Goal: Task Accomplishment & Management: Use online tool/utility

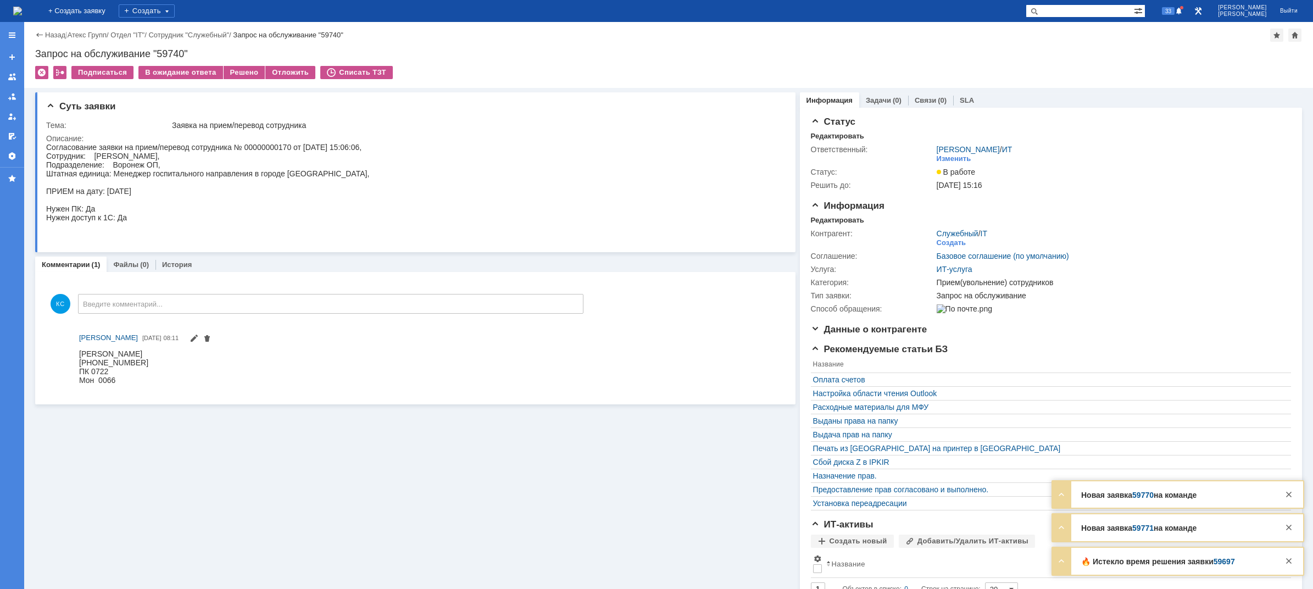
click at [165, 156] on div "Согласование заявки на прием/перевод сотрудника № 00000000170 от [DATE] 15:06:0…" at bounding box center [207, 191] width 323 height 97
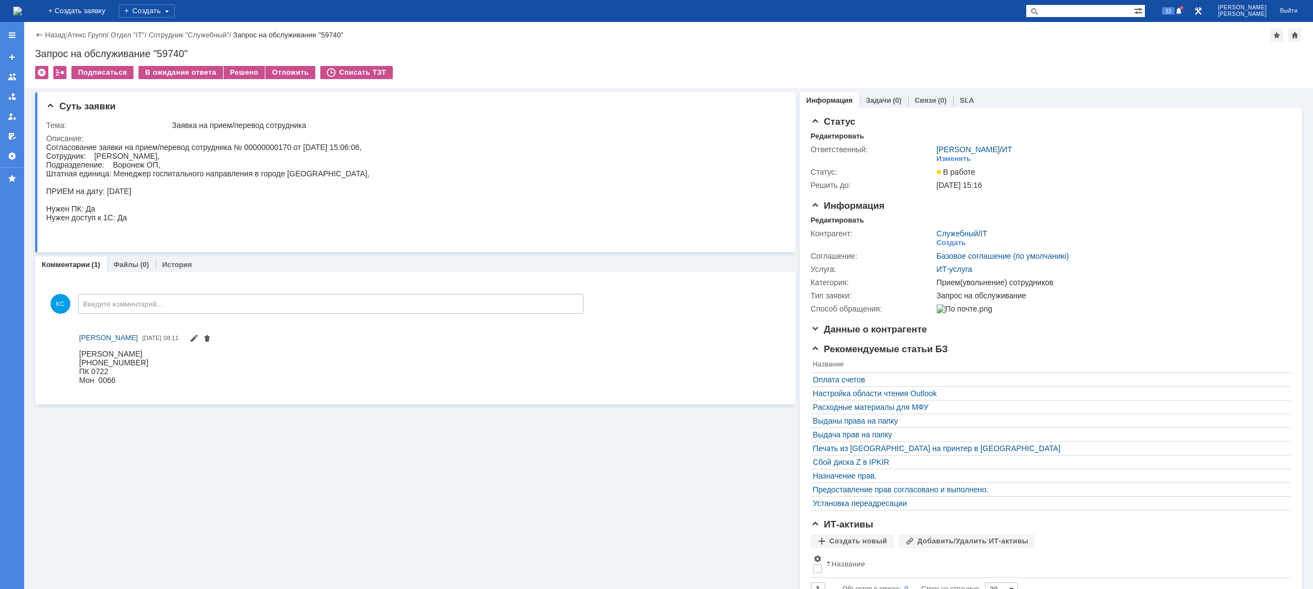
click at [22, 11] on img at bounding box center [17, 11] width 9 height 9
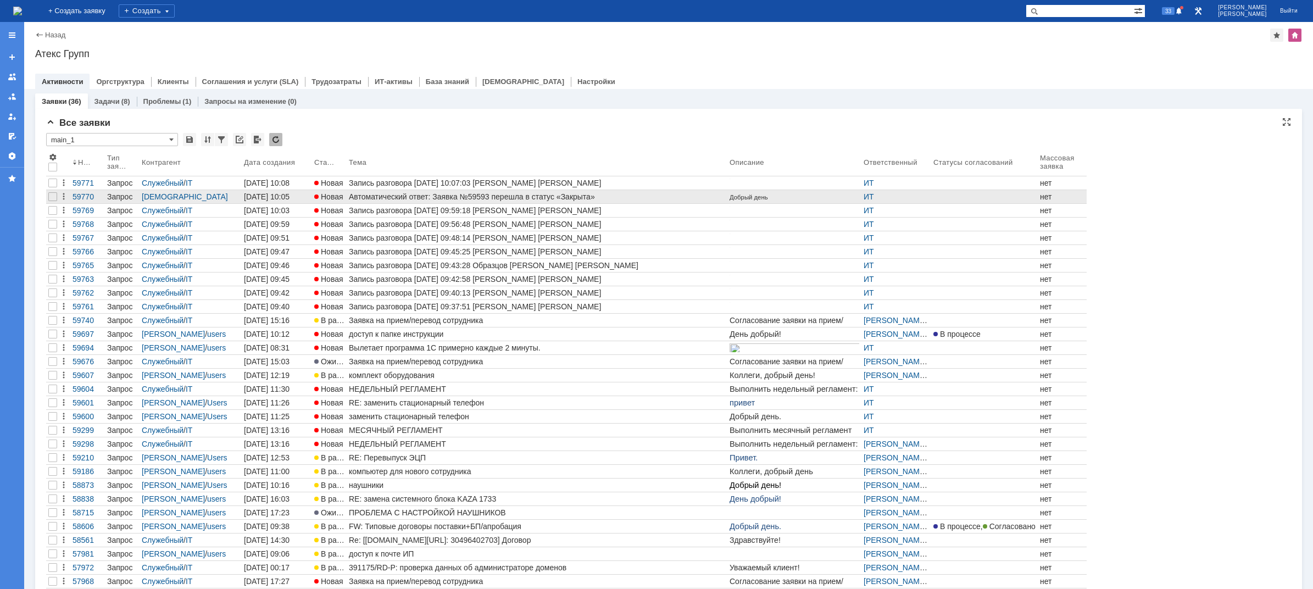
click at [382, 197] on div "Автоматический ответ: Заявка №59593 перешла в статус «Закрыта»" at bounding box center [537, 196] width 376 height 9
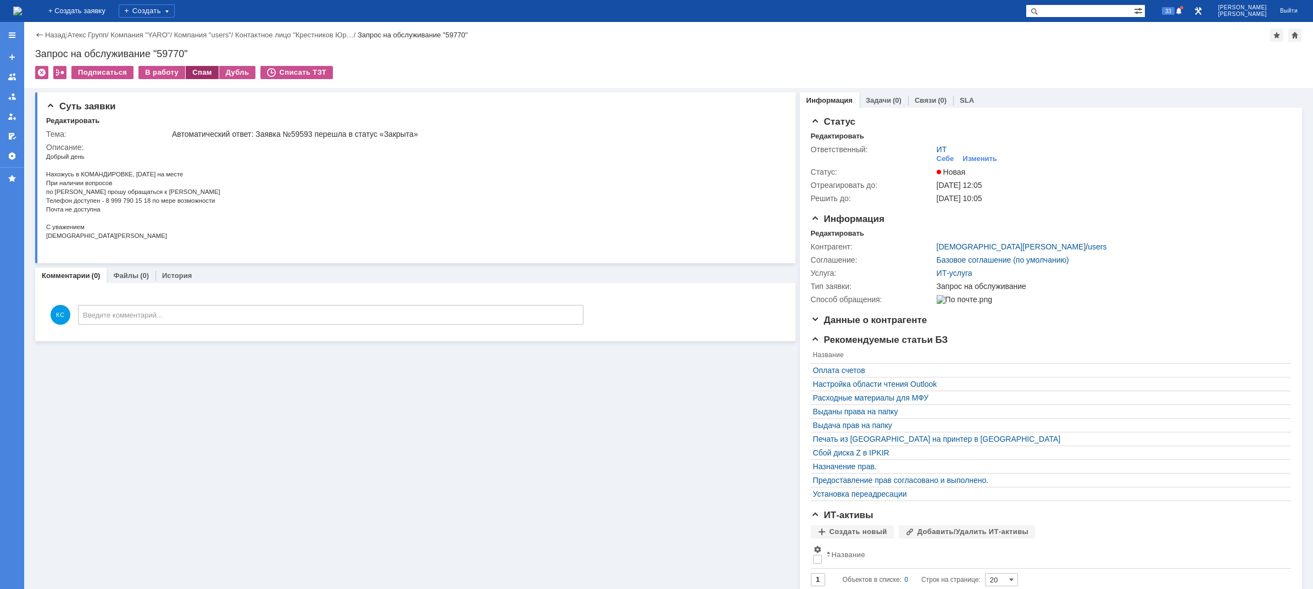
click at [207, 71] on div "Спам" at bounding box center [202, 72] width 33 height 13
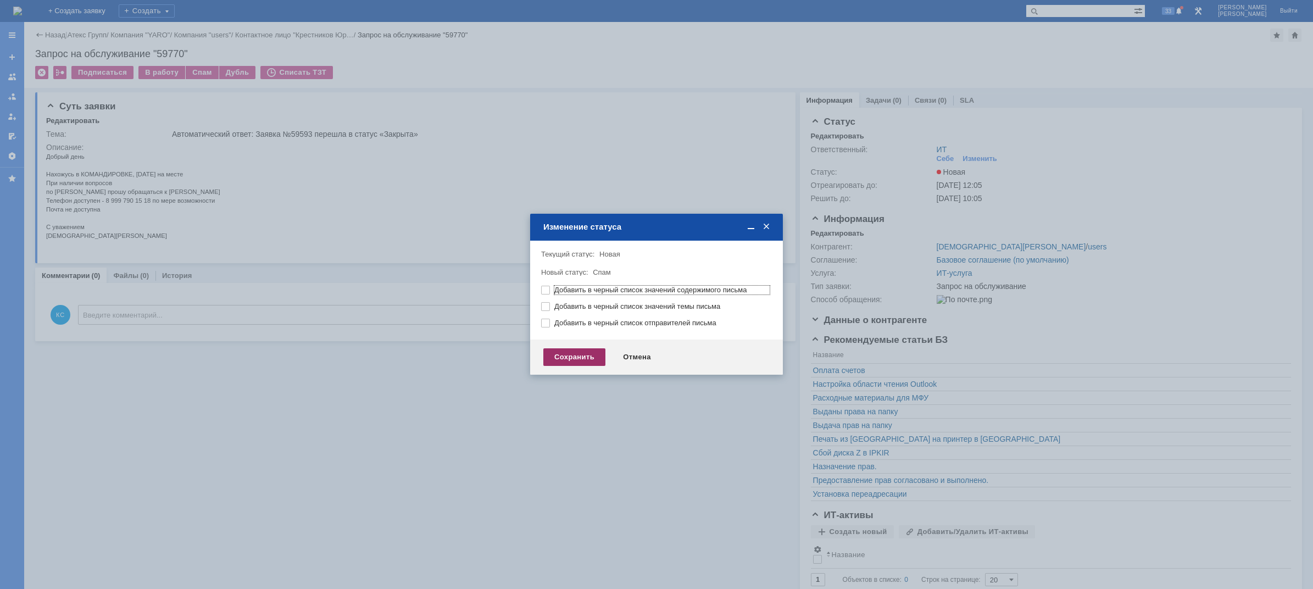
click at [596, 358] on div "Сохранить" at bounding box center [574, 357] width 62 height 18
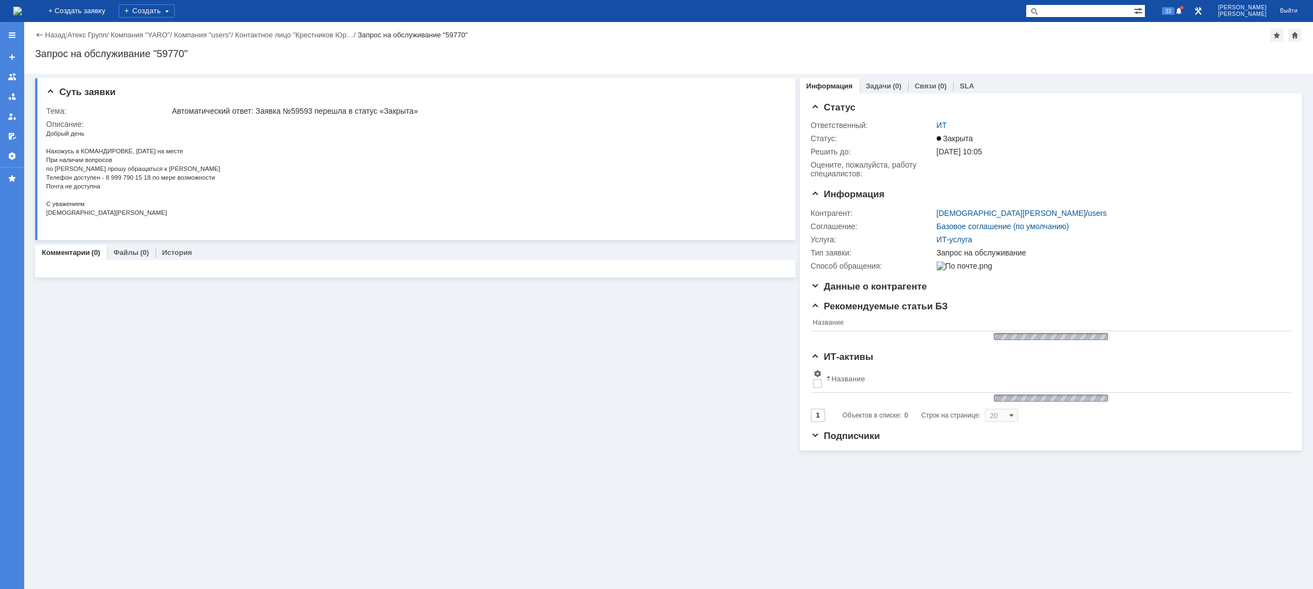
click at [22, 10] on img at bounding box center [17, 11] width 9 height 9
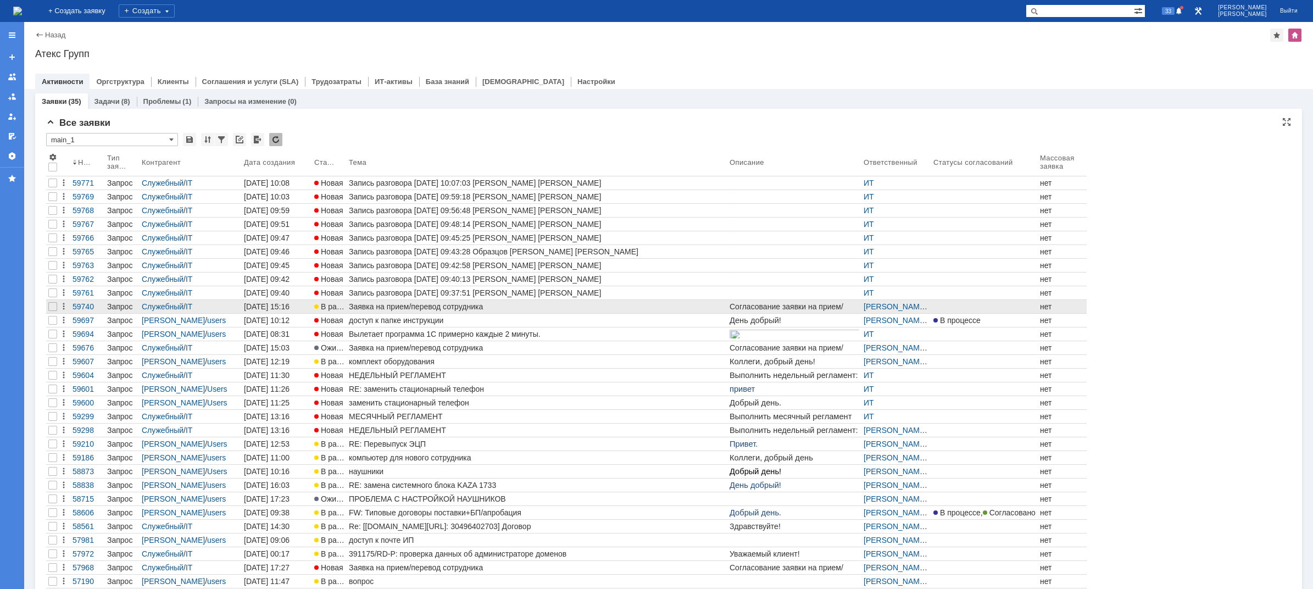
click at [403, 312] on link "Заявка на прием/перевод сотрудника" at bounding box center [537, 306] width 381 height 13
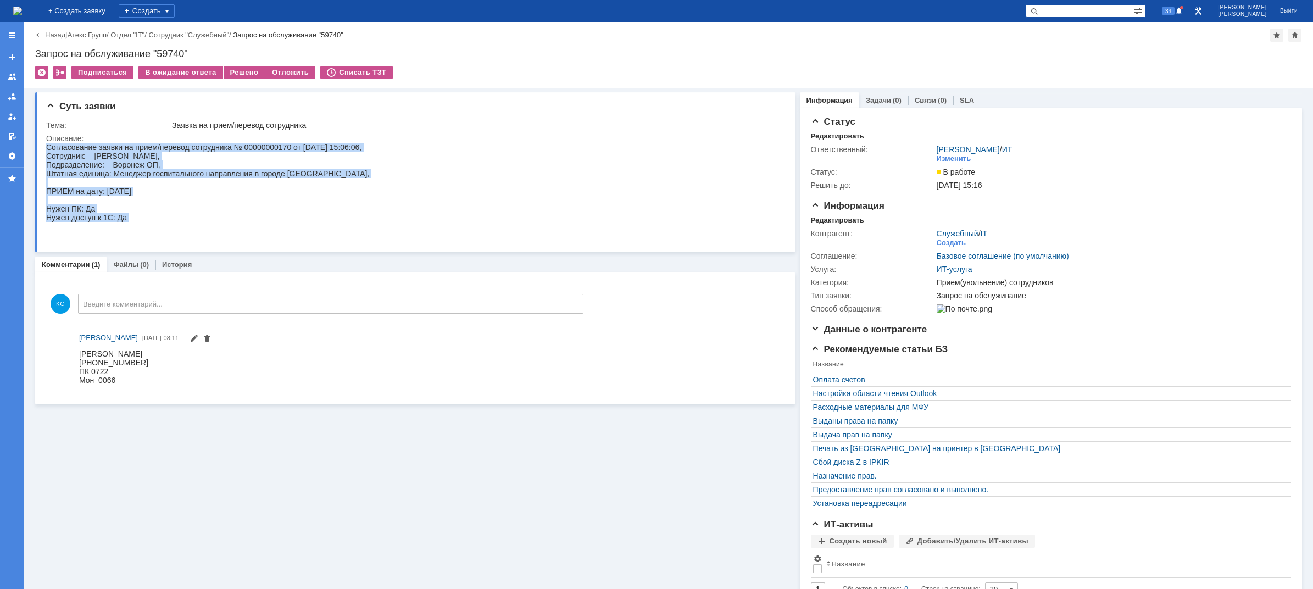
drag, startPoint x: 148, startPoint y: 222, endPoint x: 88, endPoint y: 284, distance: 85.8
click at [46, 143] on html "Согласование заявки на прием/перевод сотрудника № 00000000170 от [DATE] 15:06:0…" at bounding box center [412, 191] width 732 height 97
copy div "Согласование заявки на прием/перевод сотрудника № 00000000170 от [DATE] 15:06:0…"
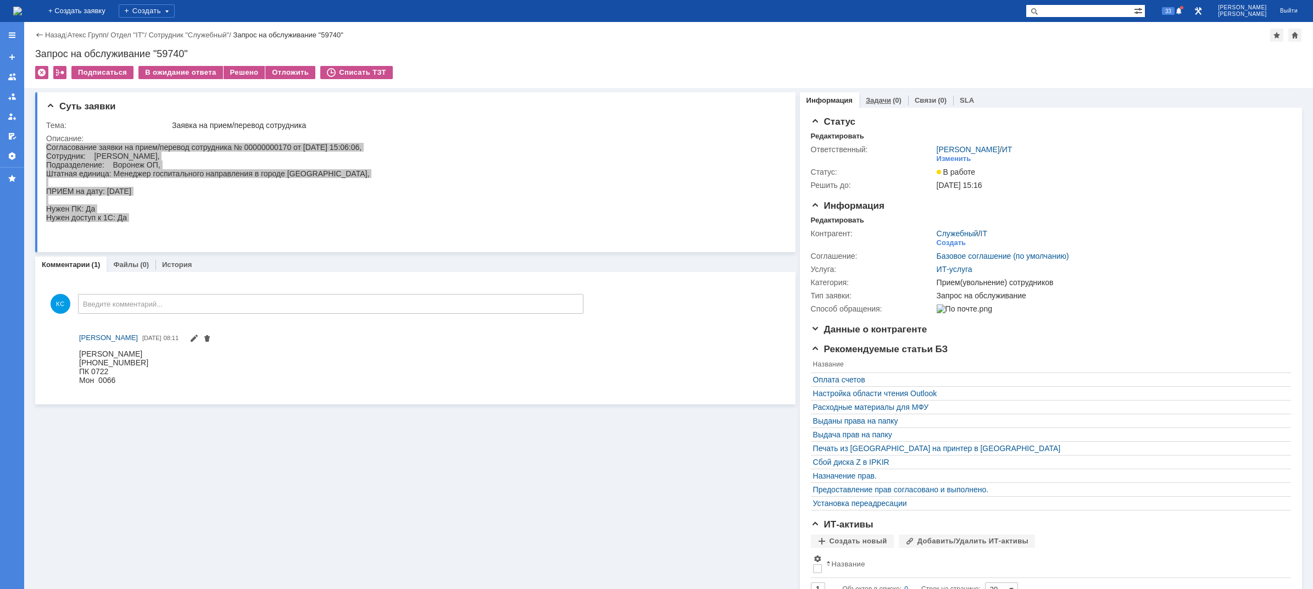
click at [879, 99] on link "Задачи" at bounding box center [878, 100] width 25 height 8
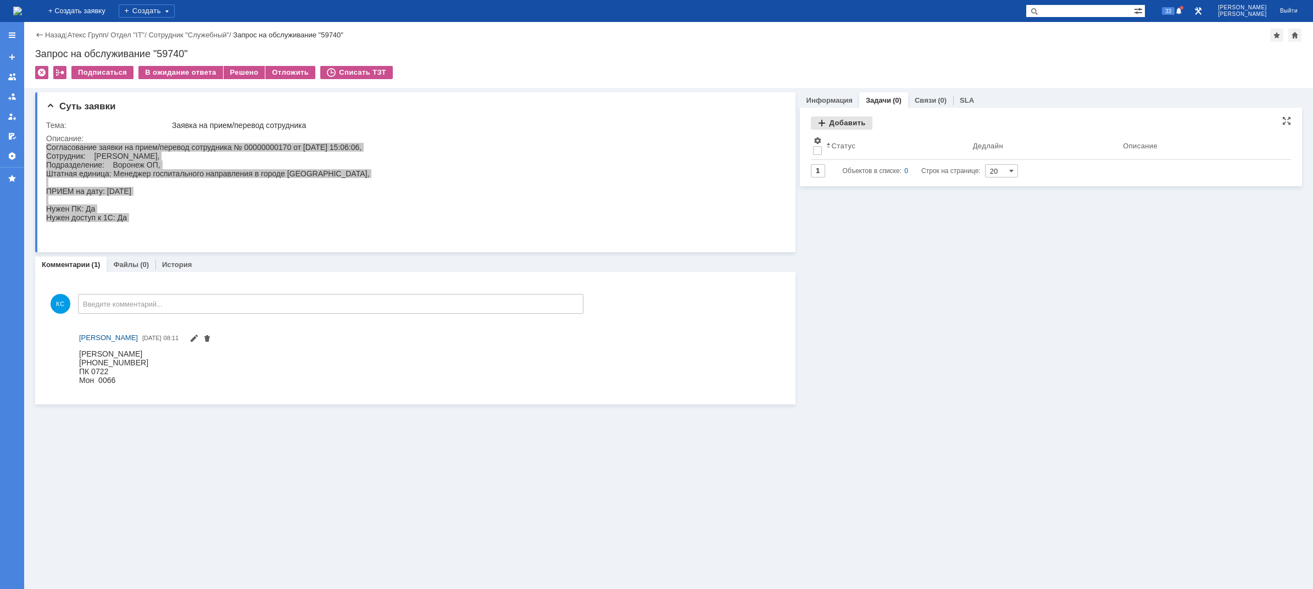
click at [849, 124] on div "Добавить" at bounding box center [842, 122] width 62 height 13
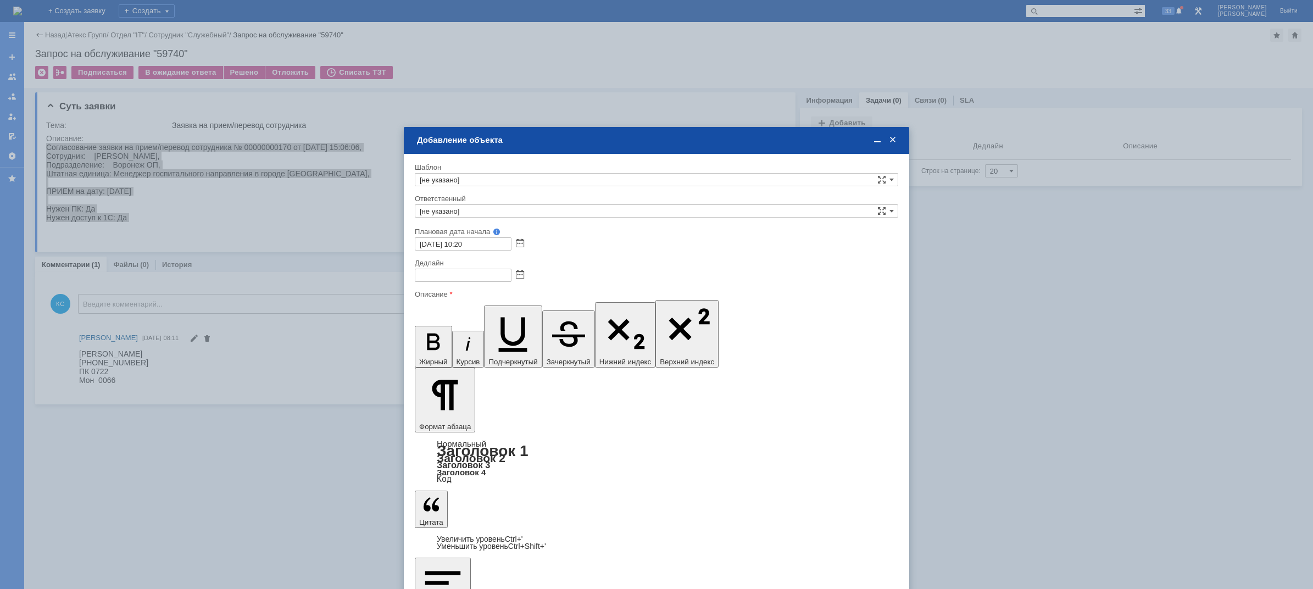
click at [483, 207] on input "[не указано]" at bounding box center [656, 210] width 483 height 13
click at [470, 237] on span "АСУ" at bounding box center [656, 239] width 473 height 9
type input "АСУ"
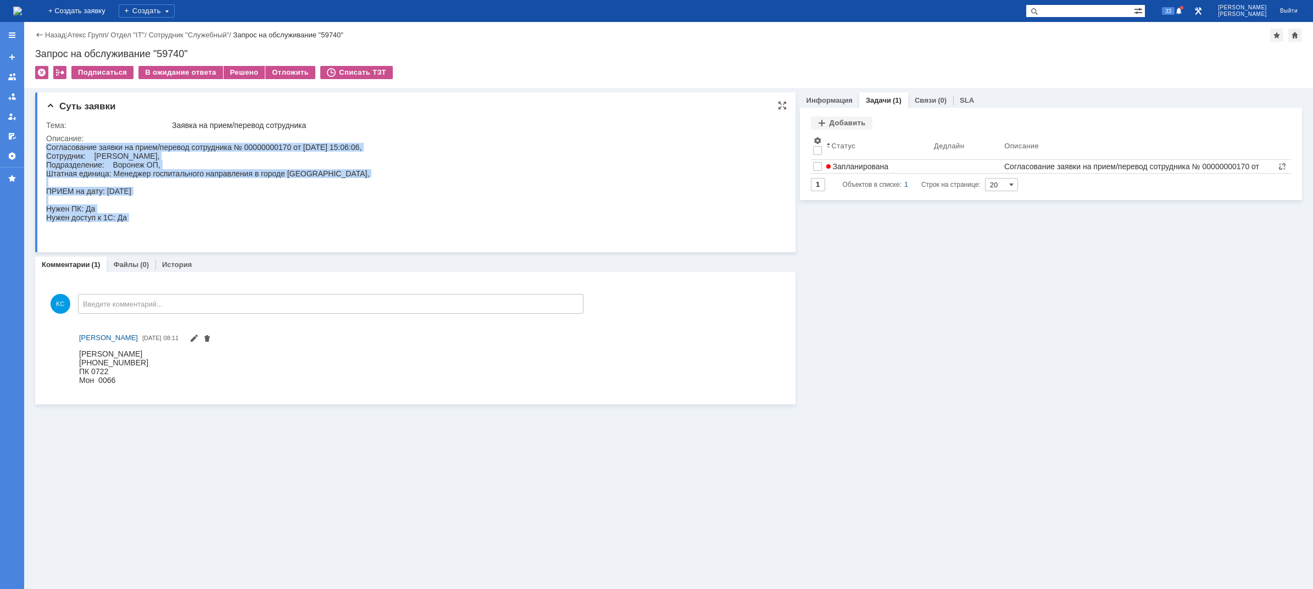
click at [123, 182] on div "Согласование заявки на прием/перевод сотрудника № 00000000170 от [DATE] 15:06:0…" at bounding box center [207, 191] width 323 height 97
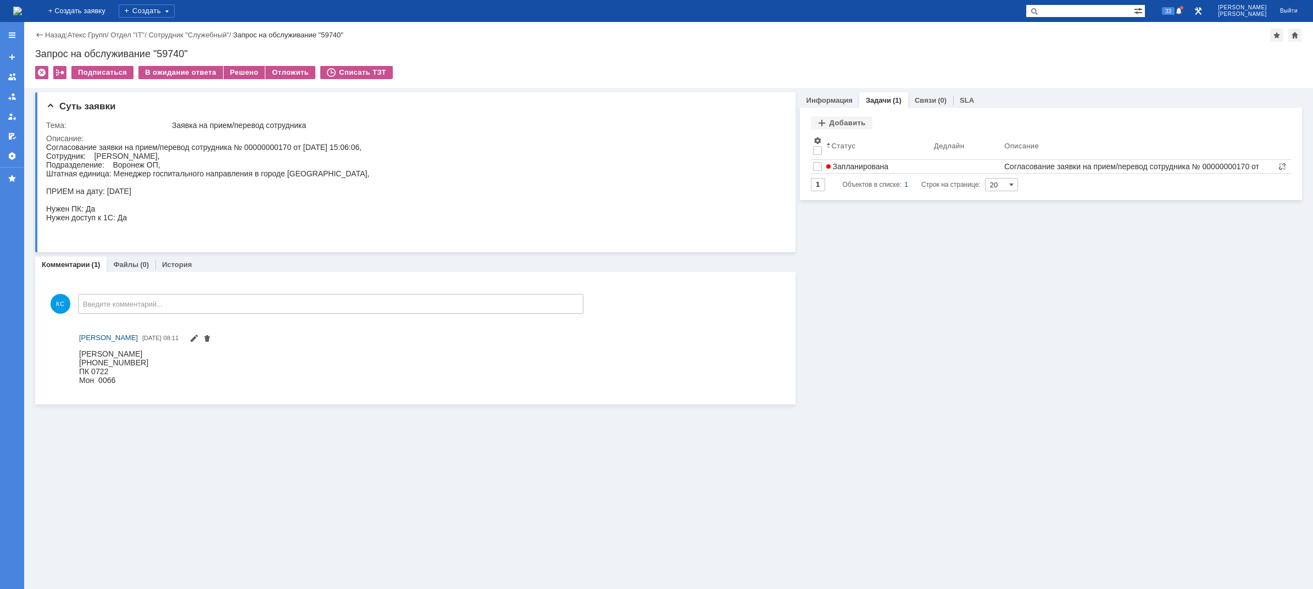
click at [22, 8] on img at bounding box center [17, 11] width 9 height 9
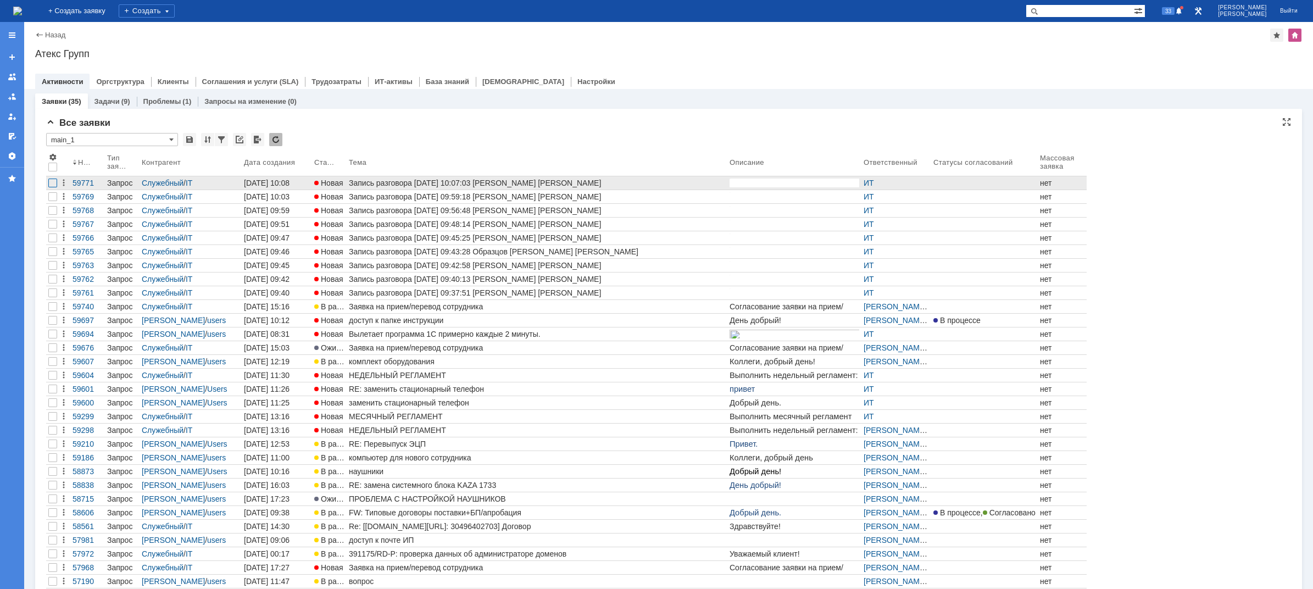
click at [51, 182] on div at bounding box center [52, 182] width 9 height 9
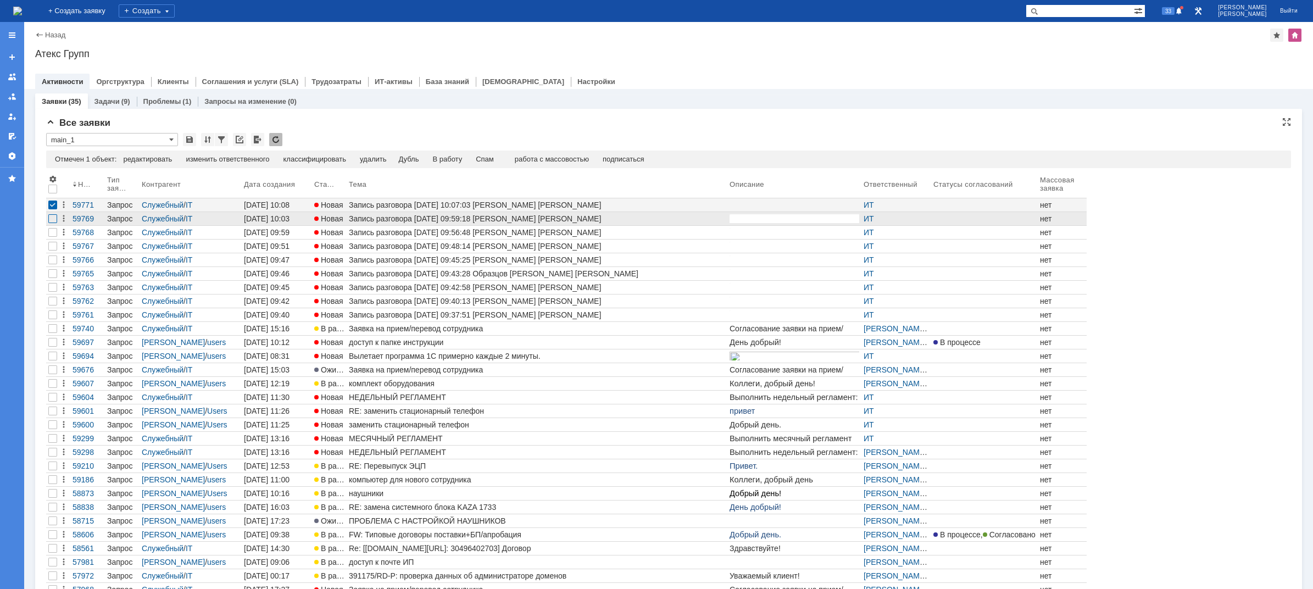
click at [52, 219] on div at bounding box center [52, 218] width 9 height 9
click at [52, 231] on div at bounding box center [52, 232] width 9 height 9
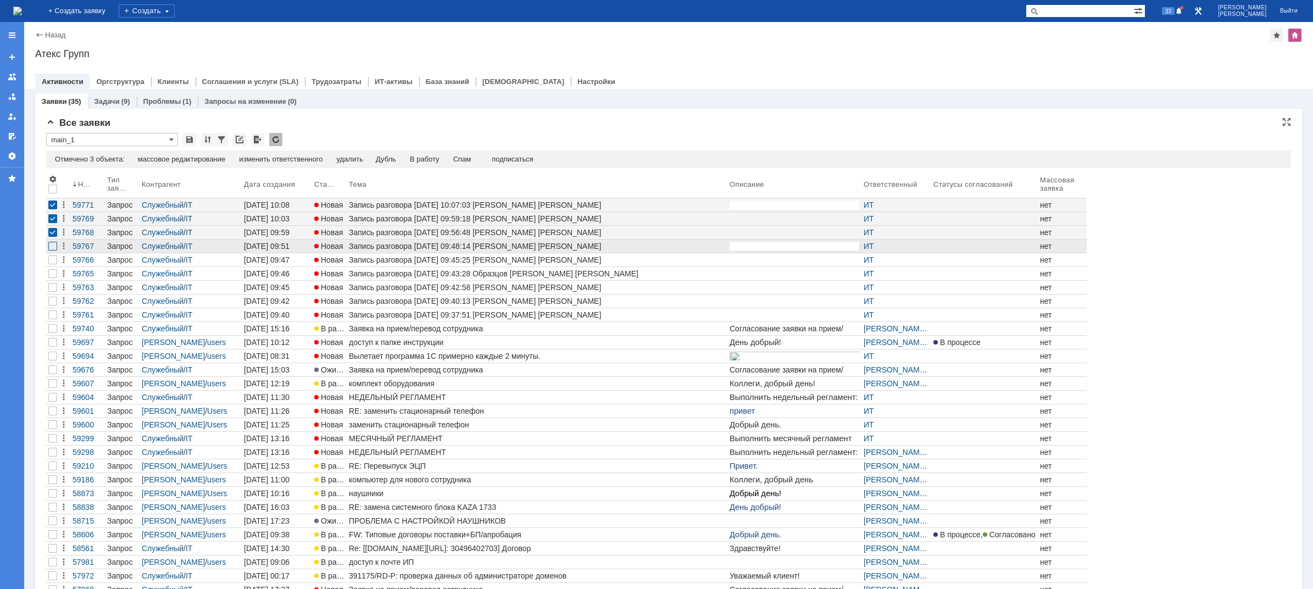
click at [53, 248] on div at bounding box center [52, 246] width 9 height 9
click at [53, 260] on div at bounding box center [52, 259] width 9 height 9
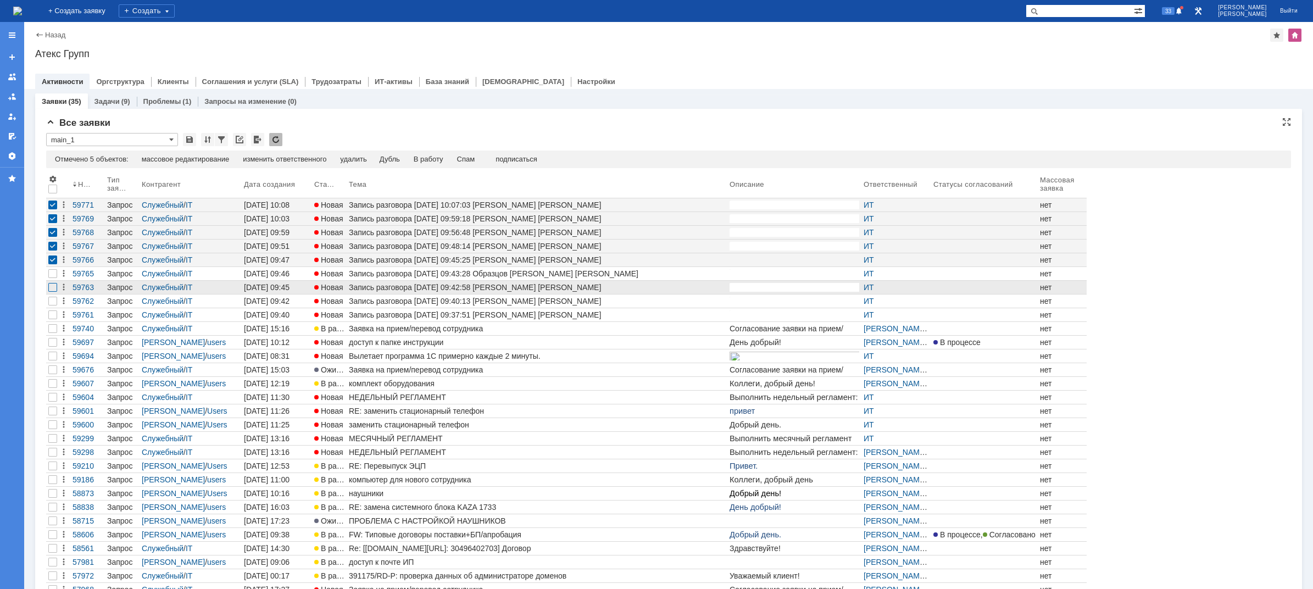
click at [50, 289] on div at bounding box center [52, 287] width 9 height 9
click at [51, 303] on div at bounding box center [52, 301] width 9 height 9
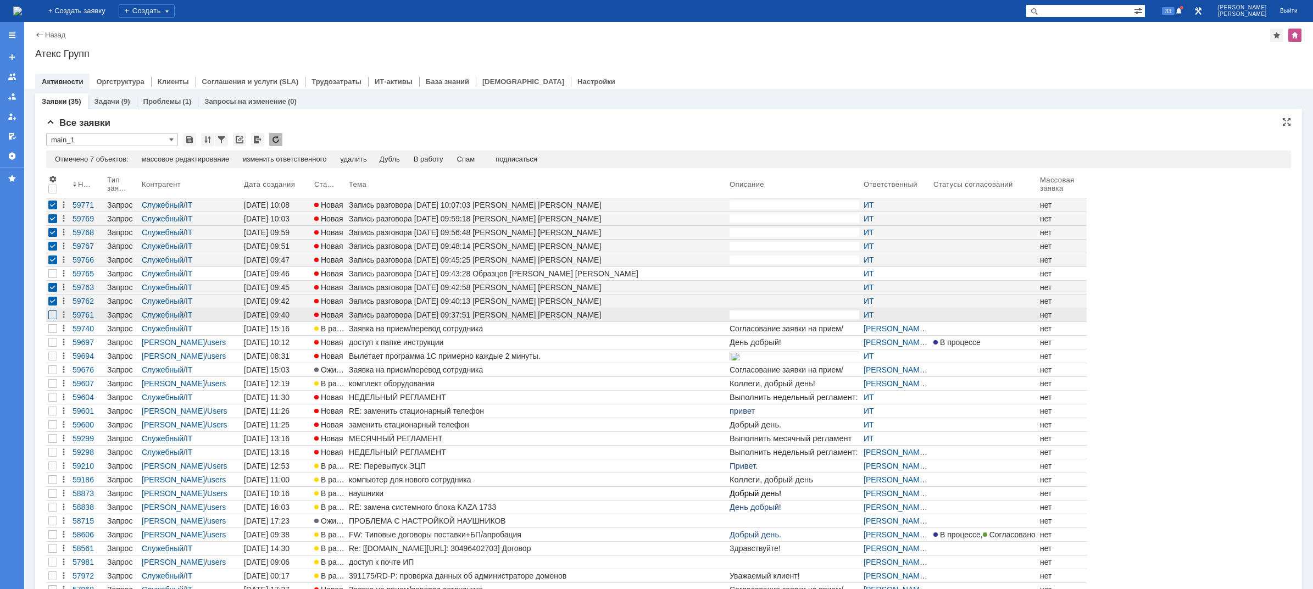
click at [53, 317] on div at bounding box center [52, 314] width 9 height 9
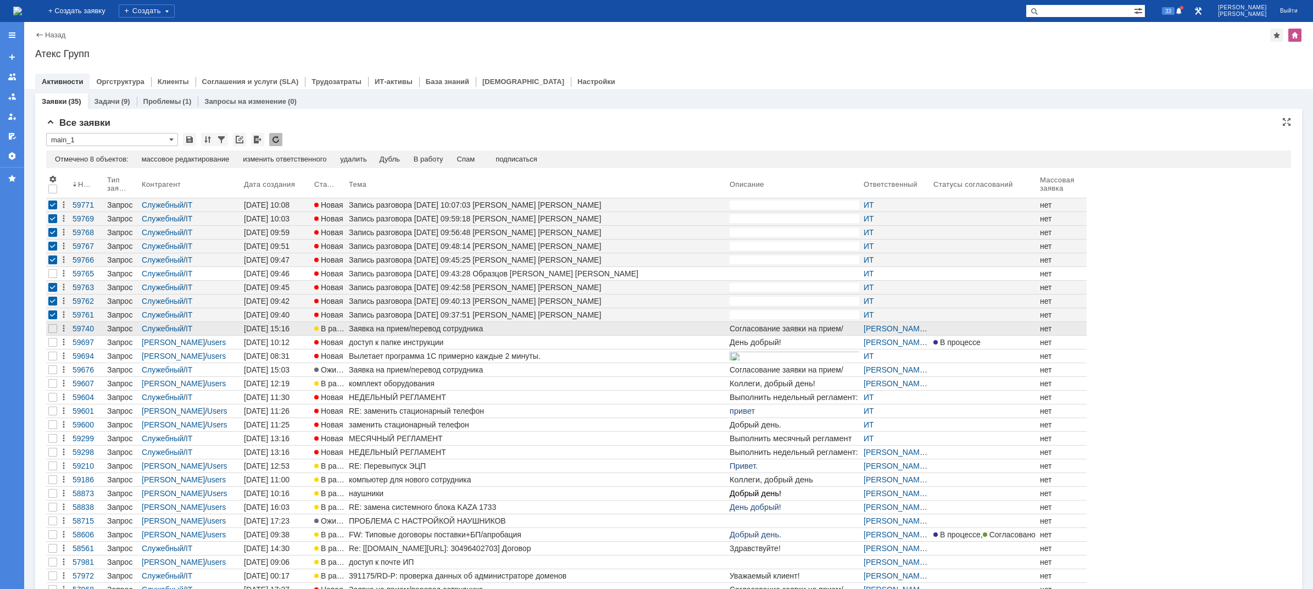
click at [487, 333] on div "Заявка на прием/перевод сотрудника" at bounding box center [537, 328] width 376 height 9
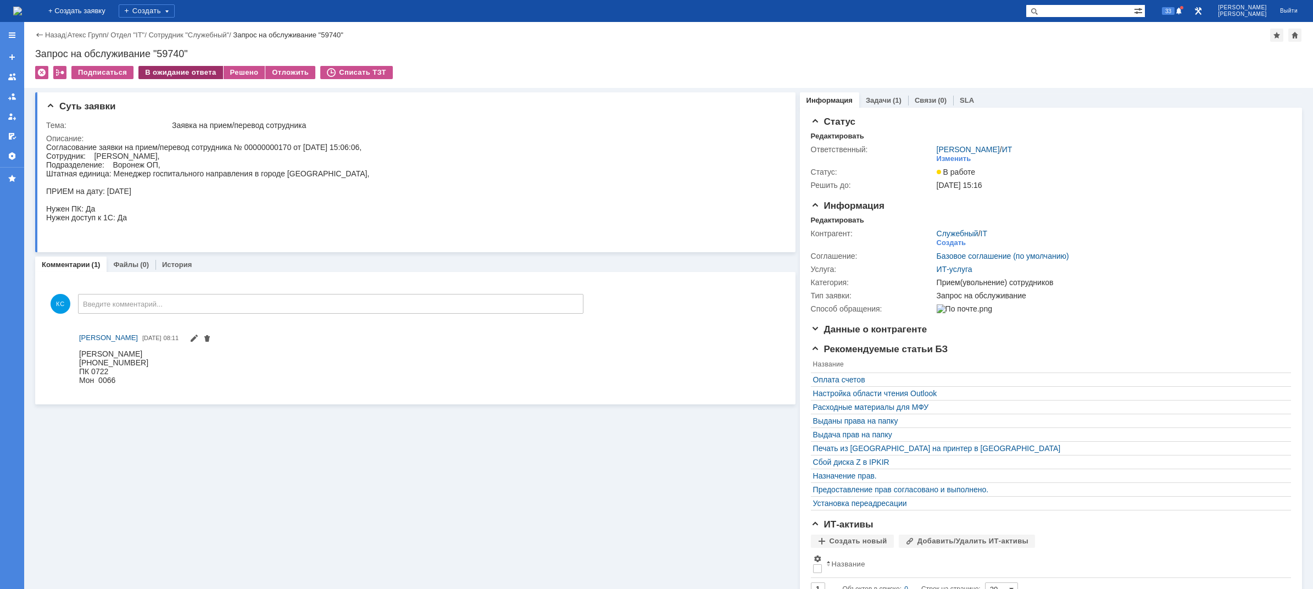
click at [185, 75] on div "В ожидание ответа" at bounding box center [180, 72] width 84 height 13
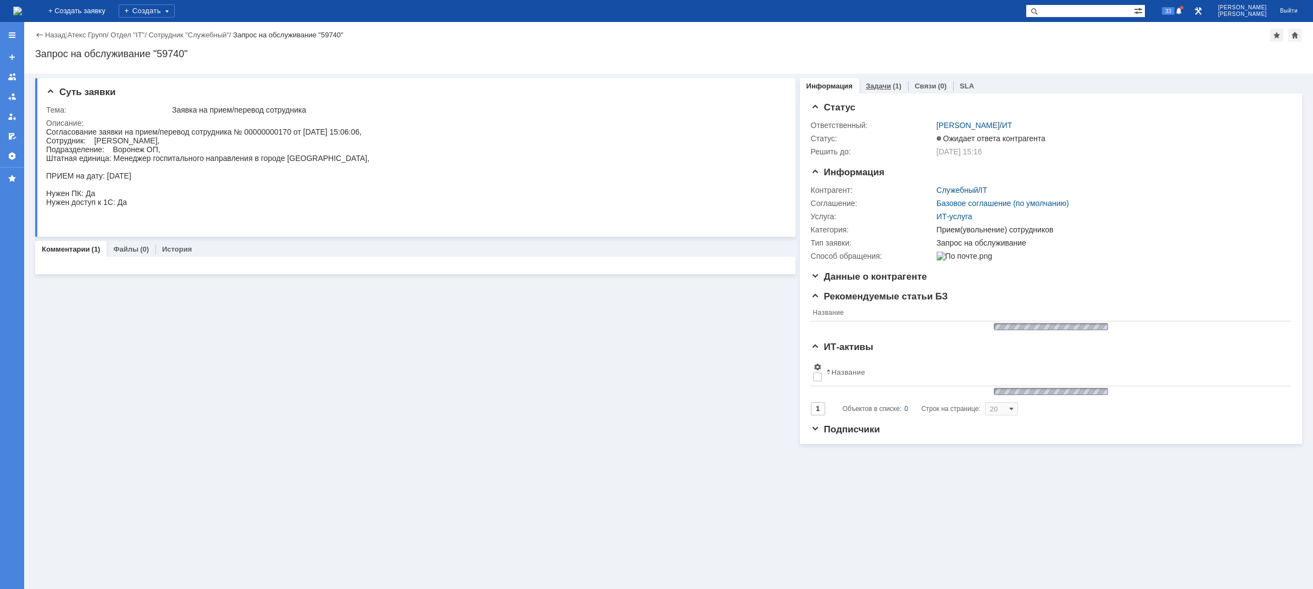
click at [892, 83] on div "(1)" at bounding box center [896, 86] width 9 height 8
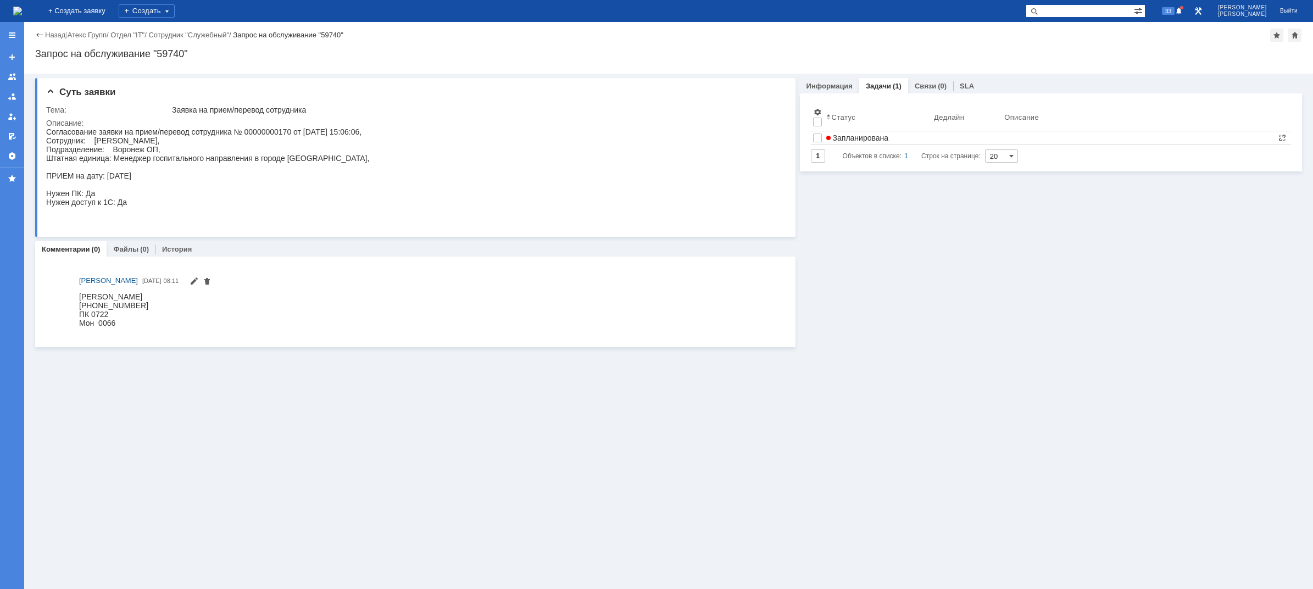
click at [22, 14] on img at bounding box center [17, 11] width 9 height 9
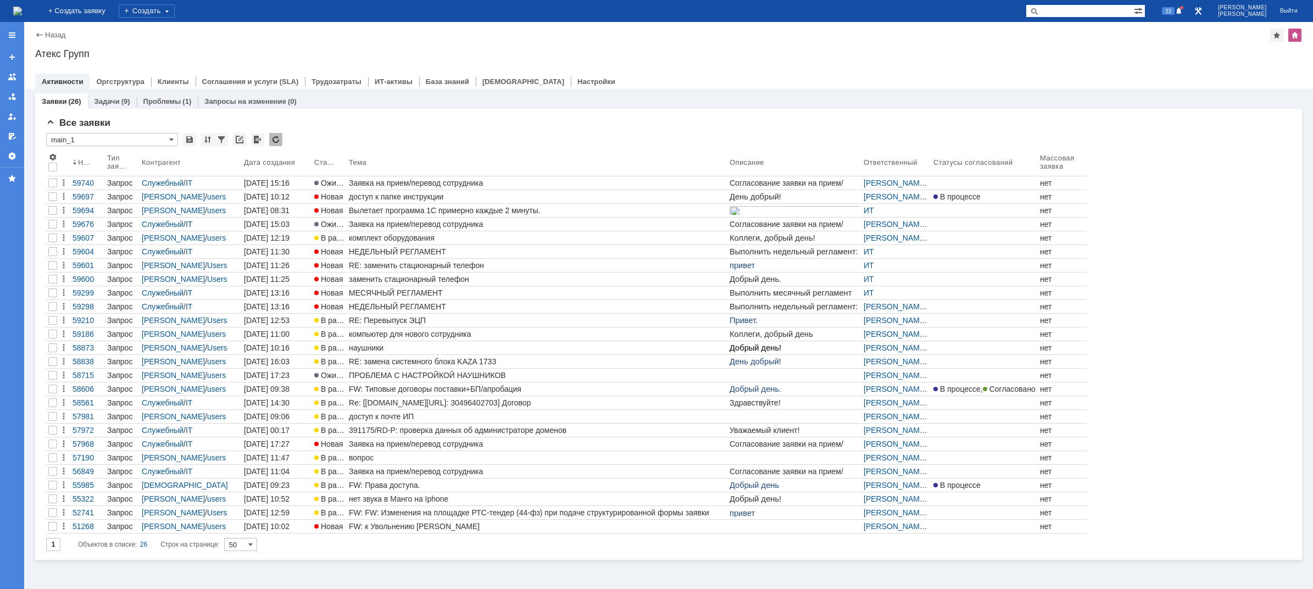
click at [22, 14] on img at bounding box center [17, 11] width 9 height 9
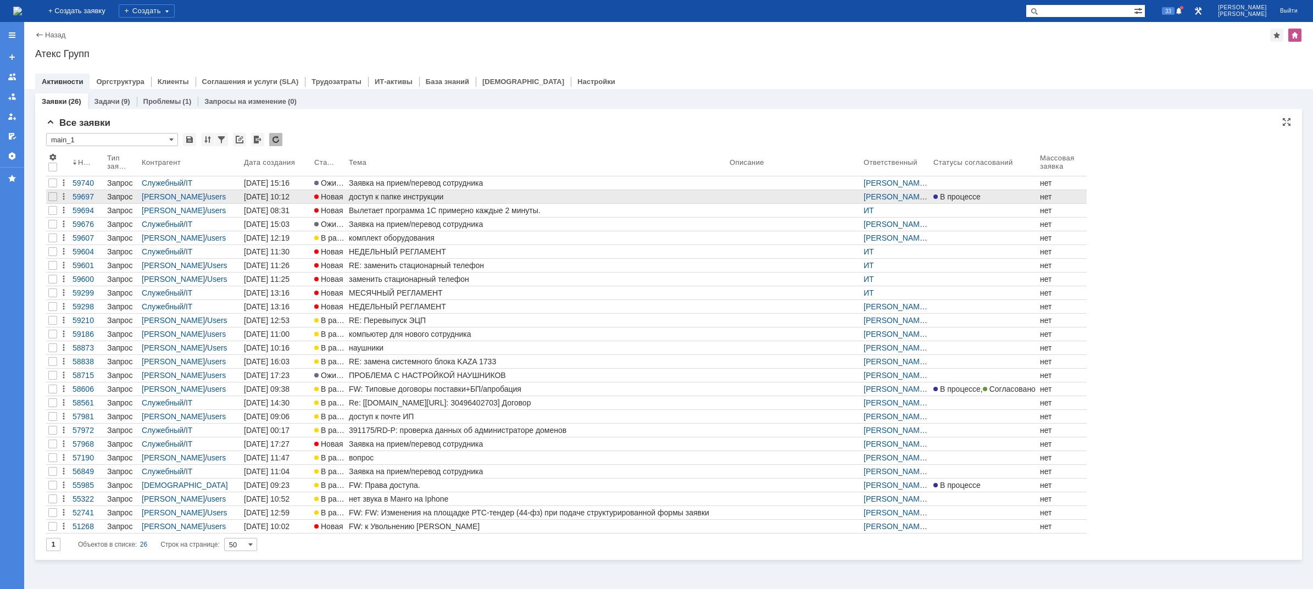
click at [399, 196] on div "доступ к папке инструкции" at bounding box center [537, 196] width 376 height 9
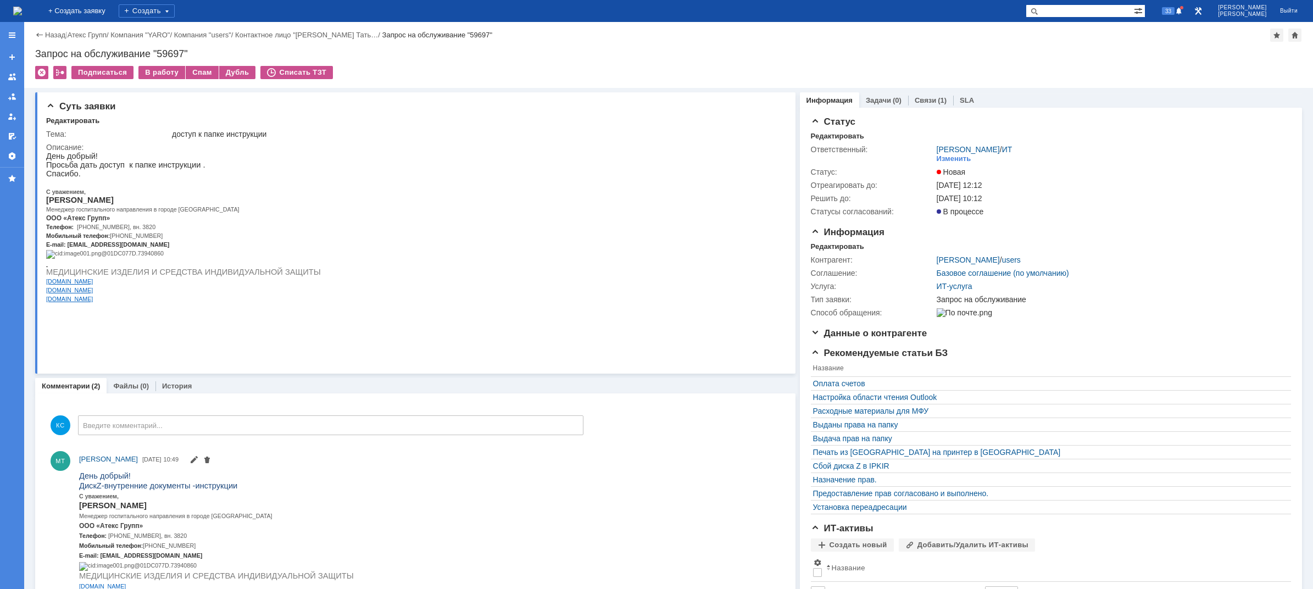
click at [22, 7] on img at bounding box center [17, 11] width 9 height 9
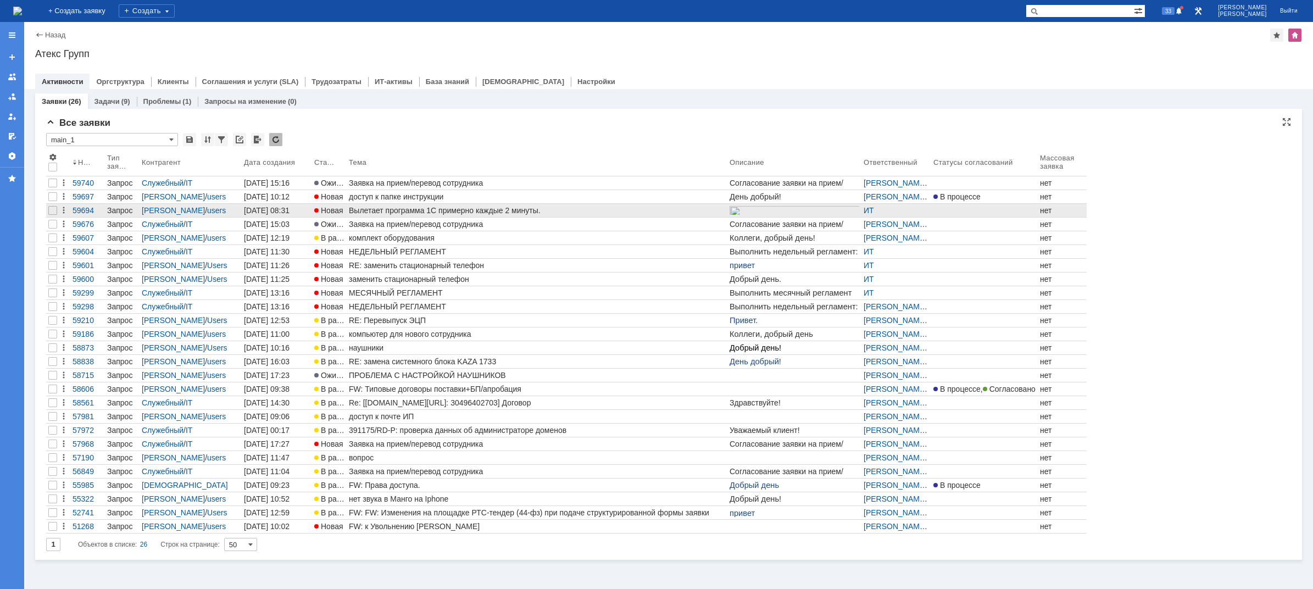
click at [428, 214] on div "Вылетает программа 1С примерно каждые 2 минуты." at bounding box center [537, 210] width 376 height 9
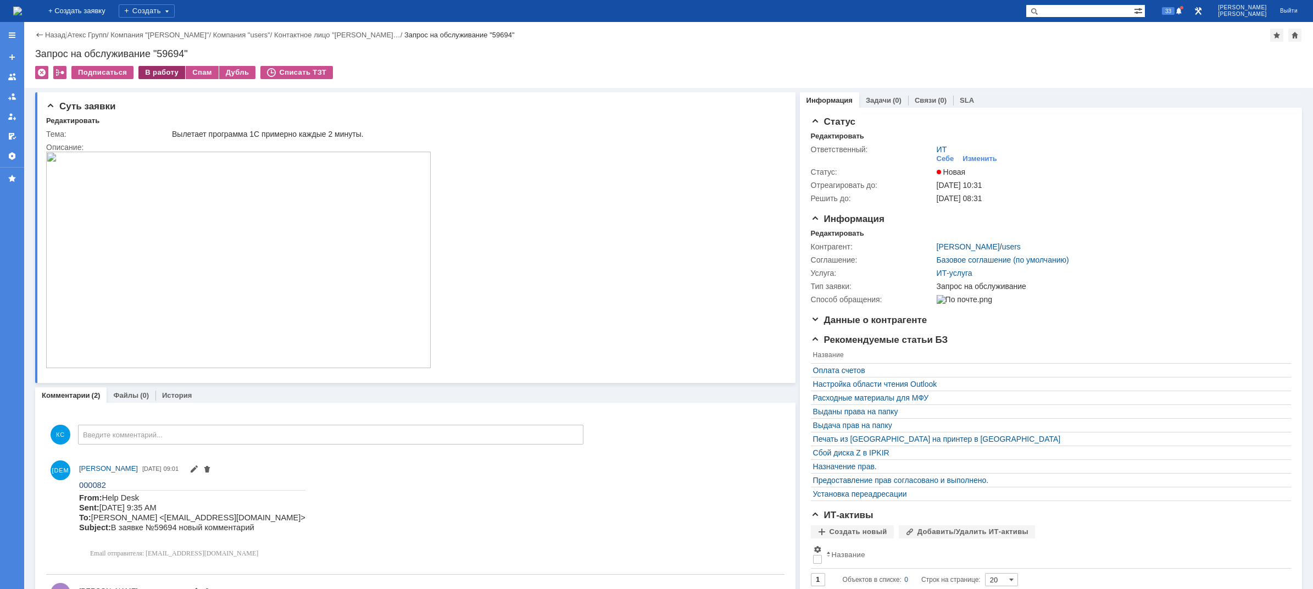
click at [164, 76] on div "В работу" at bounding box center [161, 72] width 47 height 13
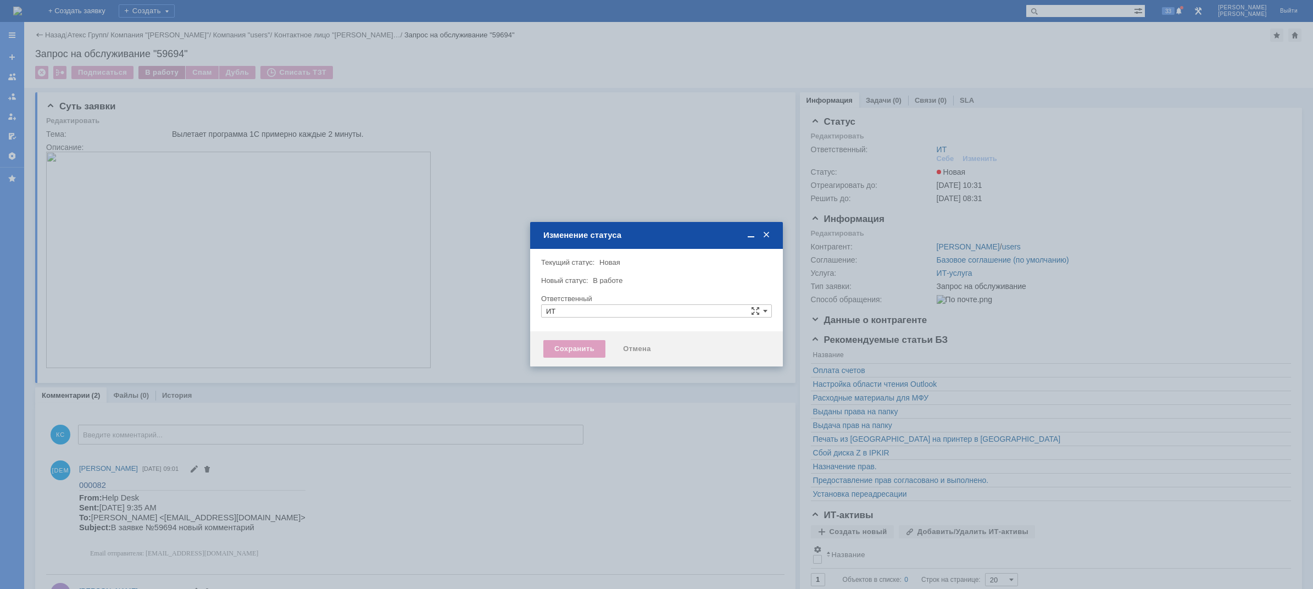
type input "[PERSON_NAME]"
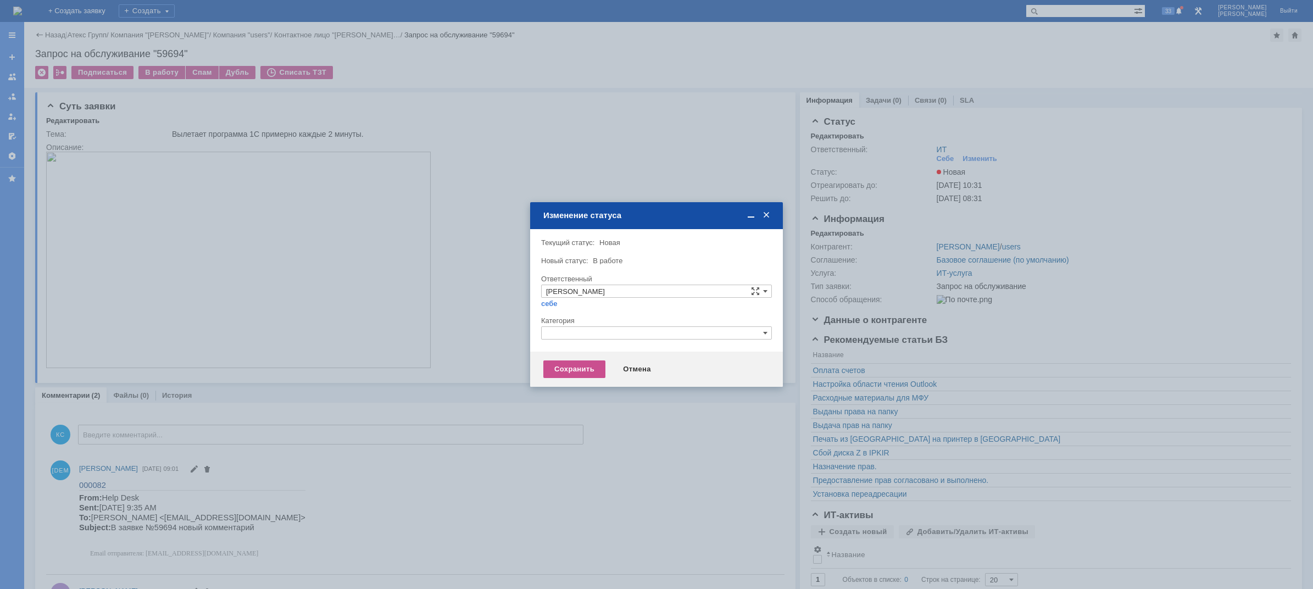
click at [575, 340] on div at bounding box center [656, 343] width 231 height 8
click at [575, 334] on input "text" at bounding box center [656, 332] width 231 height 13
click at [573, 380] on div "Прочее" at bounding box center [657, 384] width 230 height 12
type input "Прочее"
click at [572, 377] on div "Сохранить" at bounding box center [574, 369] width 62 height 18
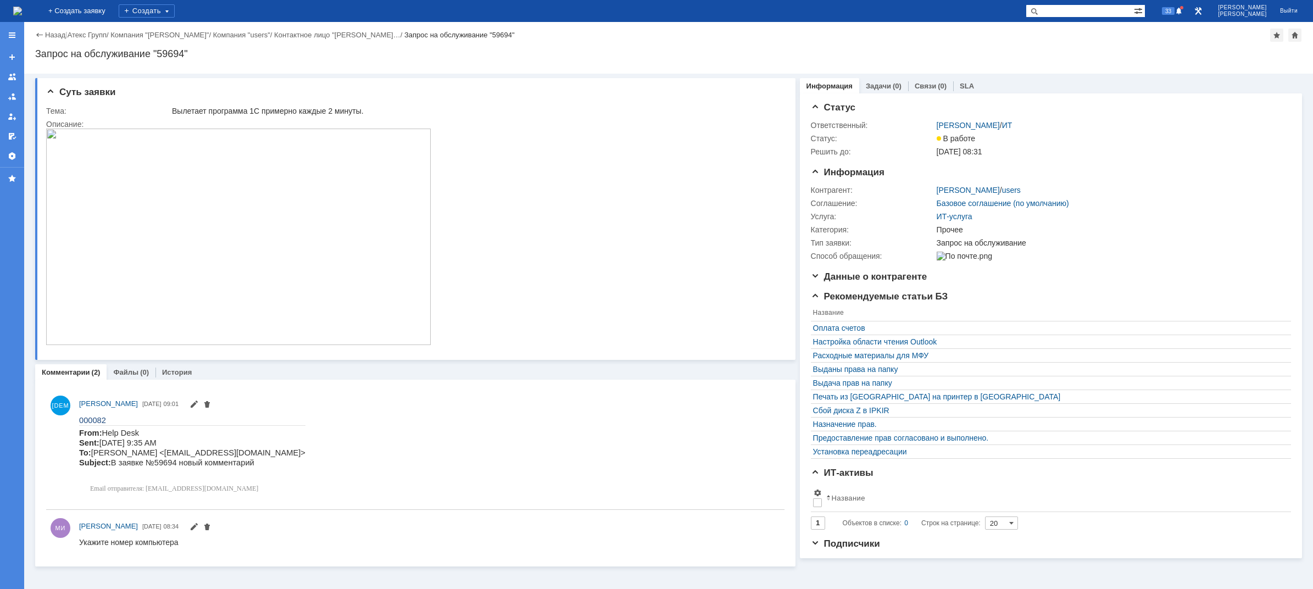
click at [22, 9] on img at bounding box center [17, 11] width 9 height 9
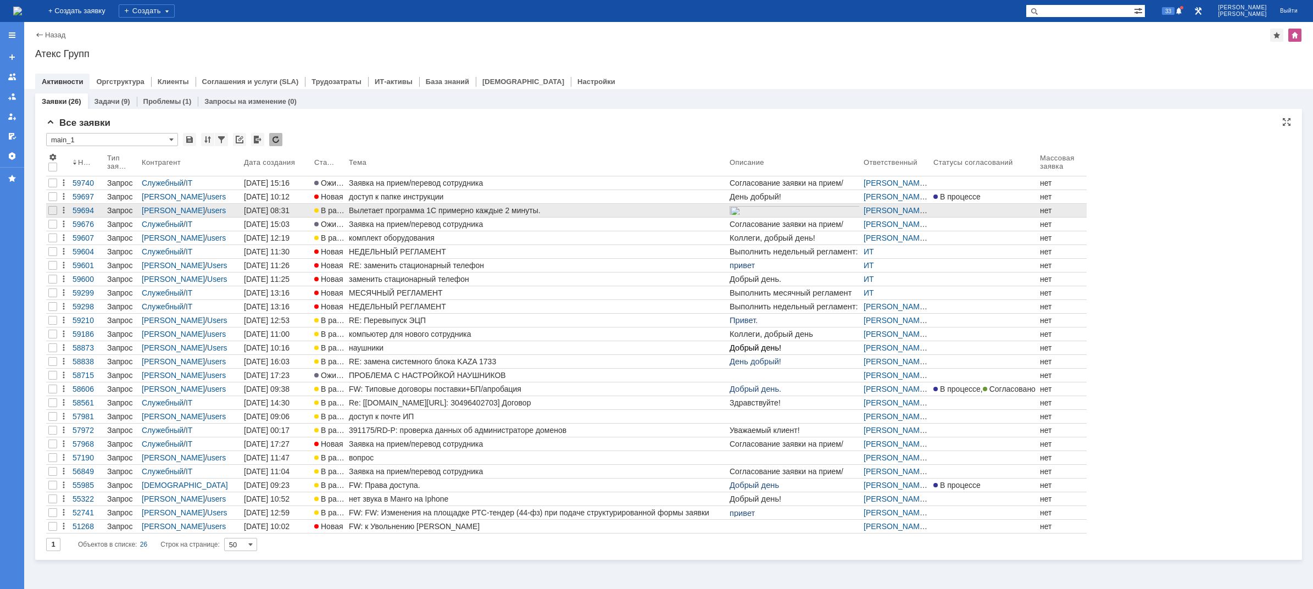
click at [540, 210] on div "Вылетает программа 1С примерно каждые 2 минуты." at bounding box center [537, 210] width 376 height 9
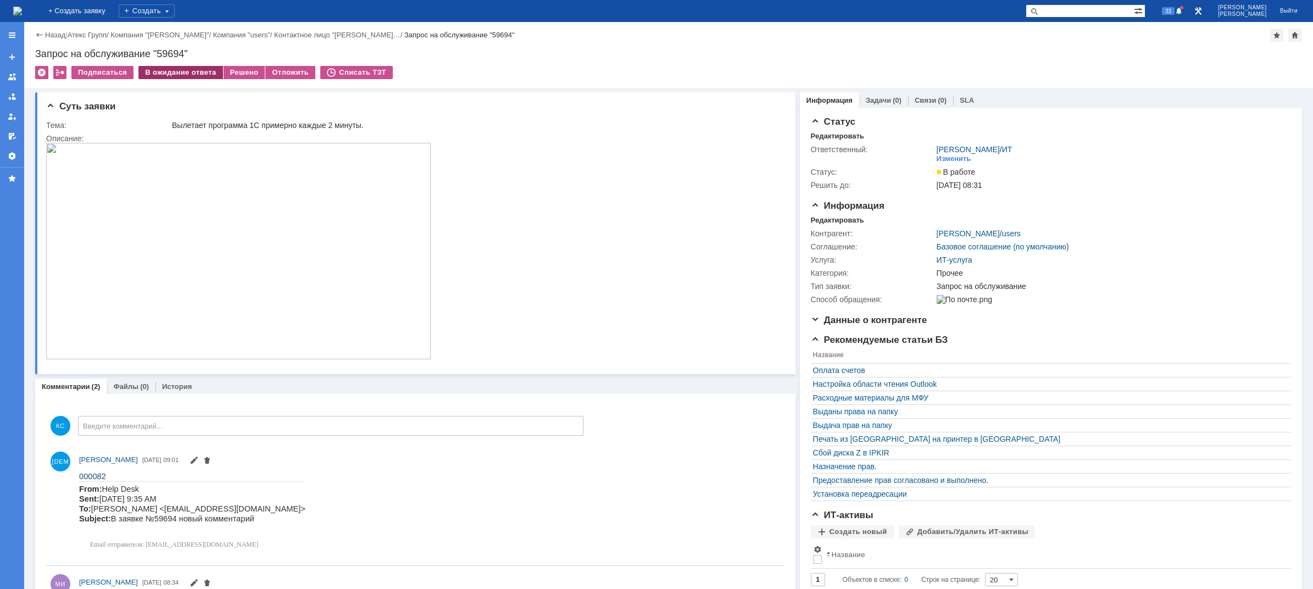
click at [196, 70] on div "В ожидание ответа" at bounding box center [180, 72] width 84 height 13
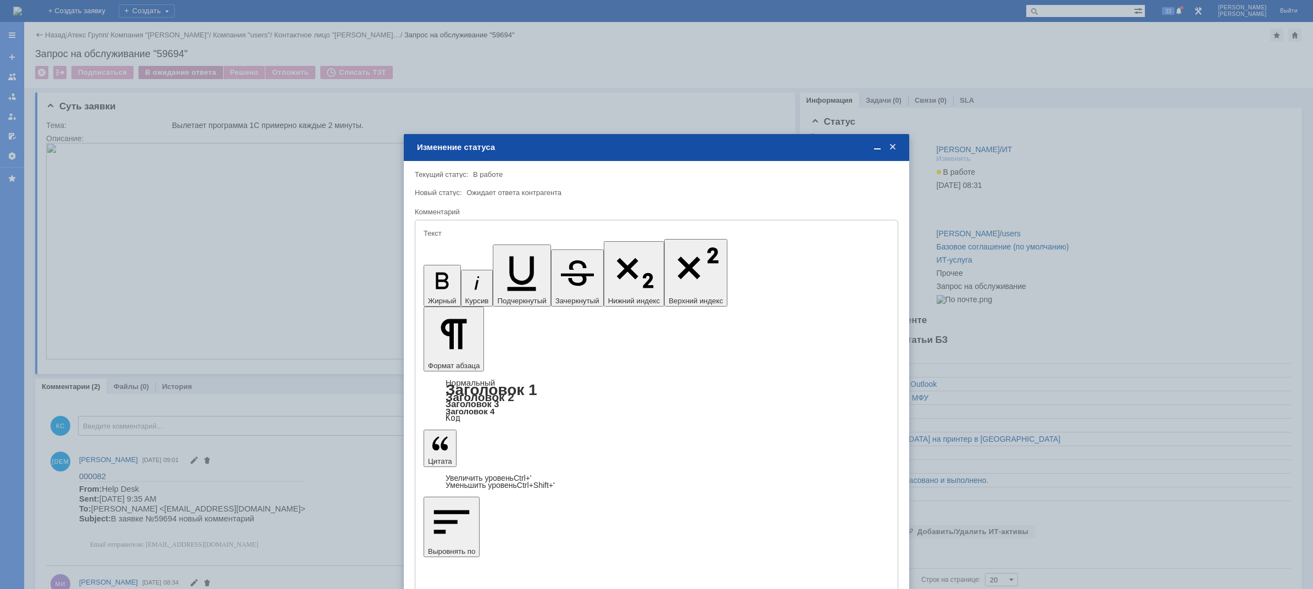
type input "[не указано]"
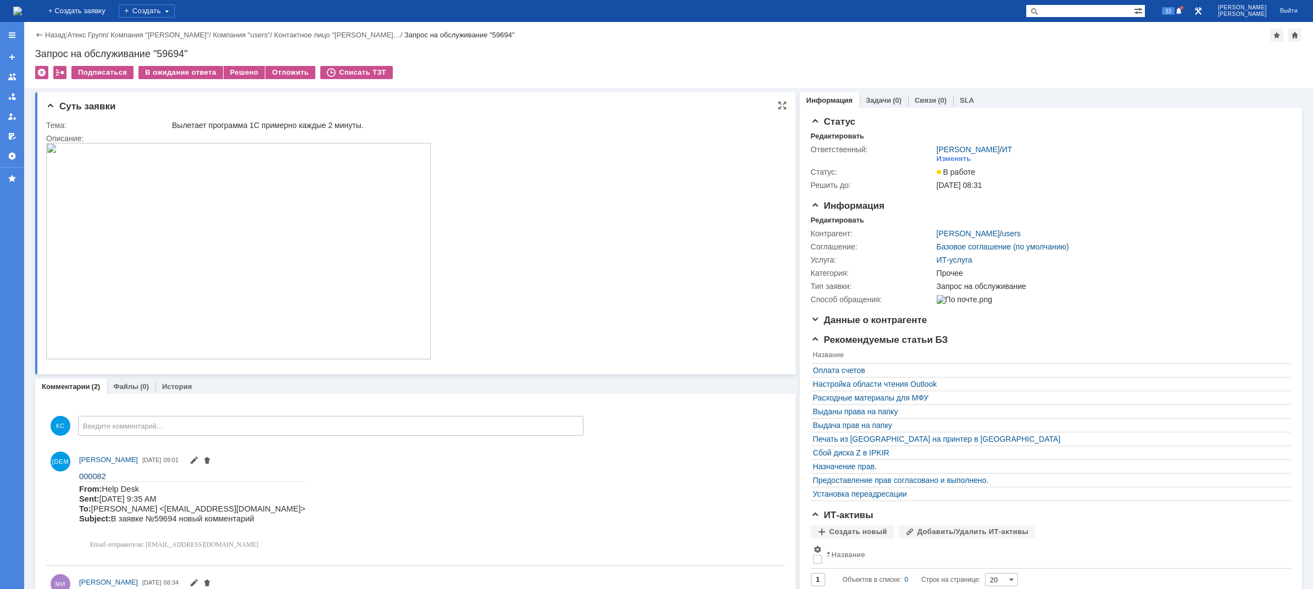
click at [161, 293] on img at bounding box center [238, 251] width 384 height 216
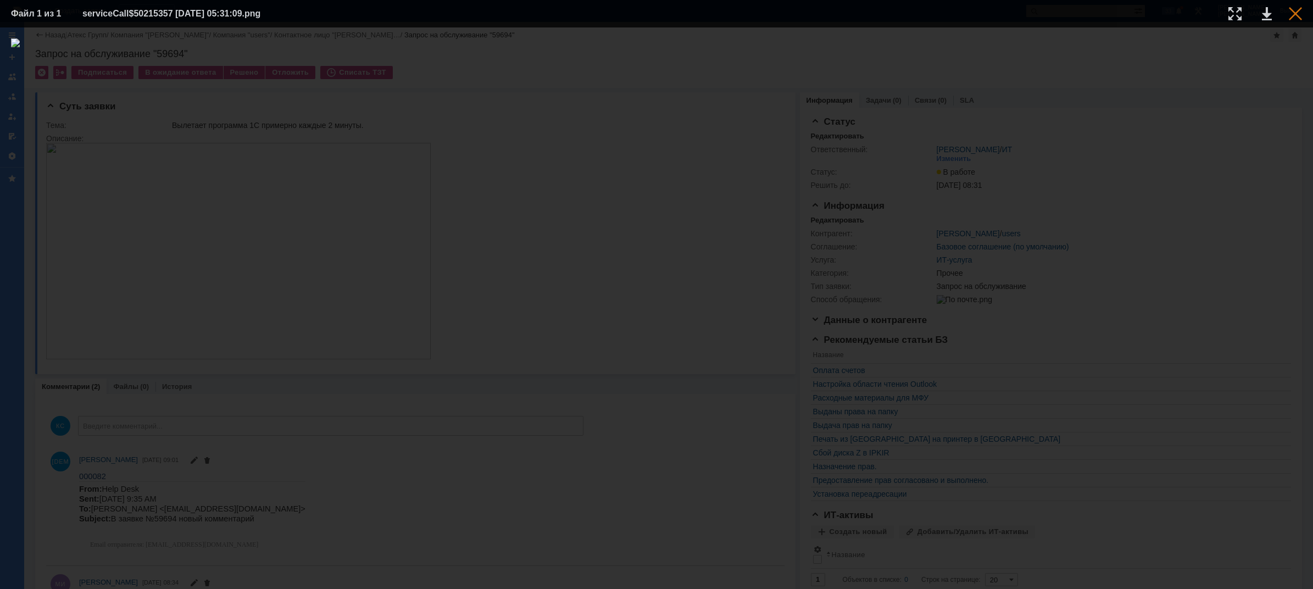
click at [1294, 16] on div at bounding box center [1294, 13] width 13 height 13
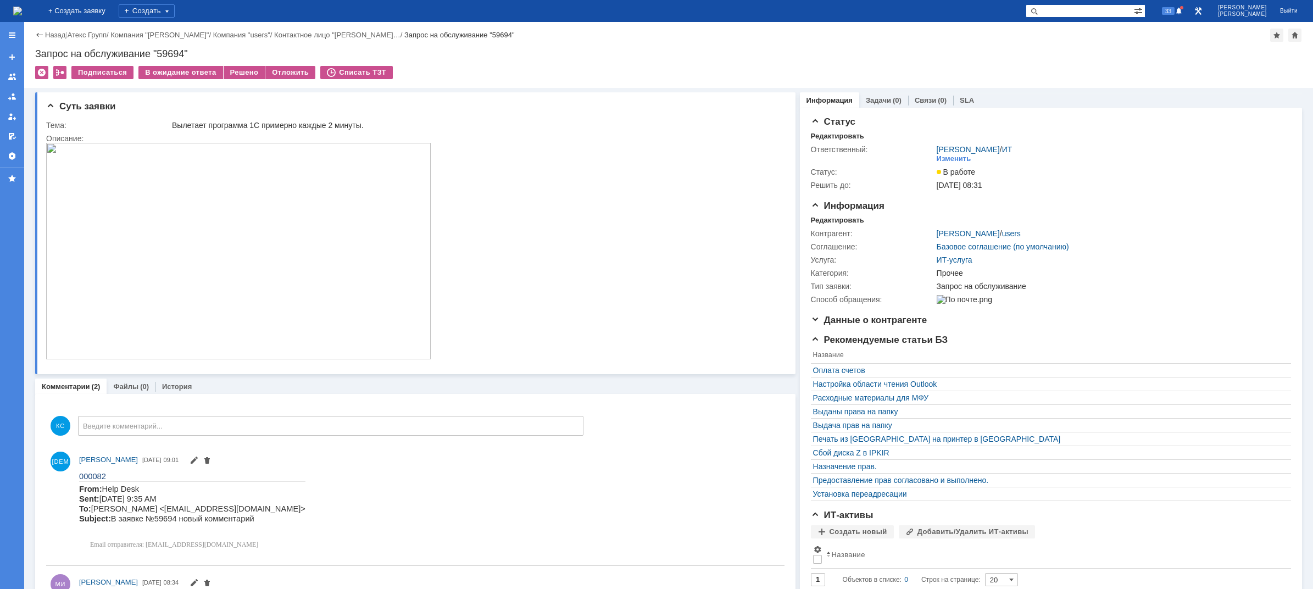
click at [22, 7] on img at bounding box center [17, 11] width 9 height 9
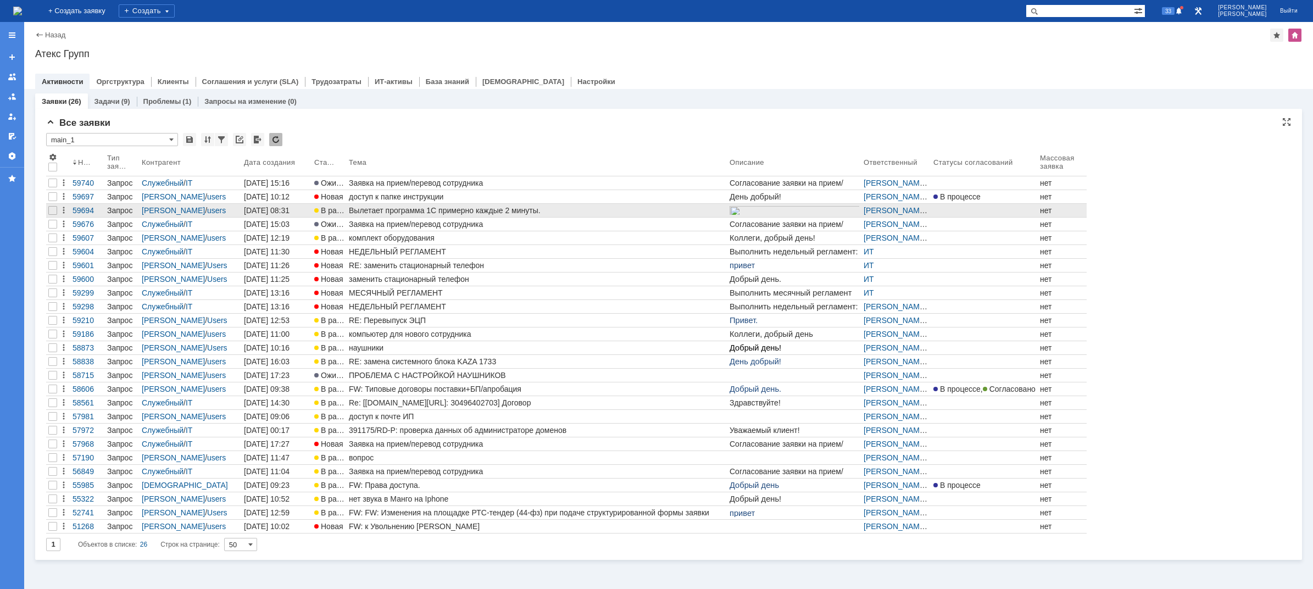
click at [404, 214] on div "Вылетает программа 1С примерно каждые 2 минуты." at bounding box center [537, 210] width 376 height 9
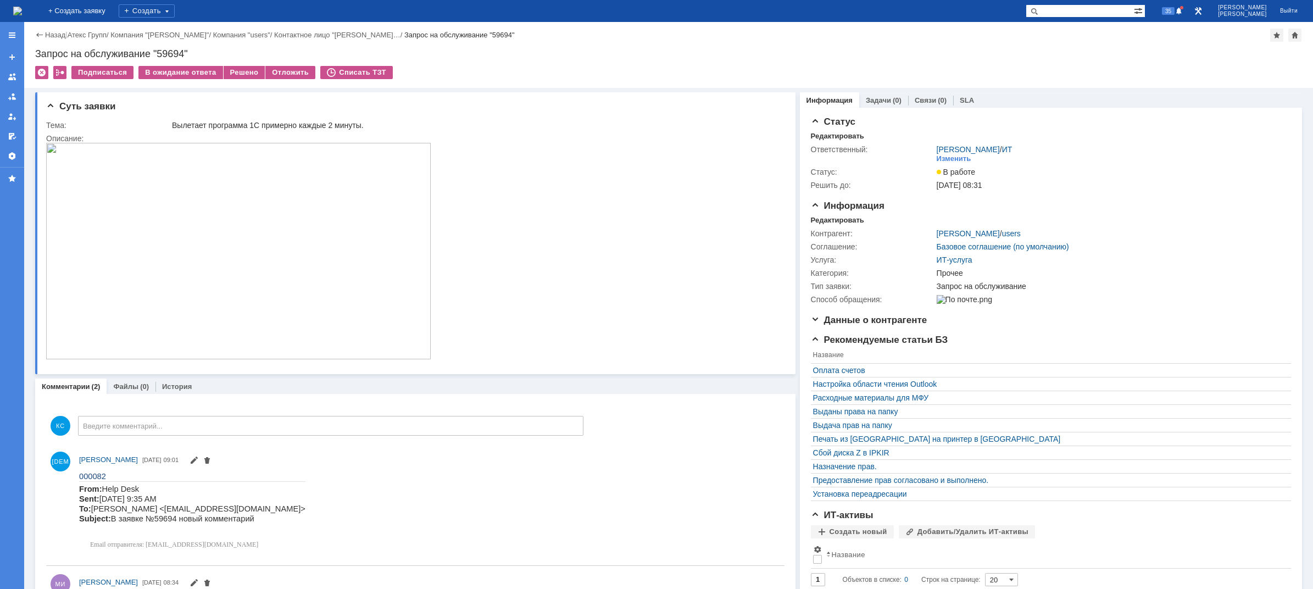
click at [22, 7] on img at bounding box center [17, 11] width 9 height 9
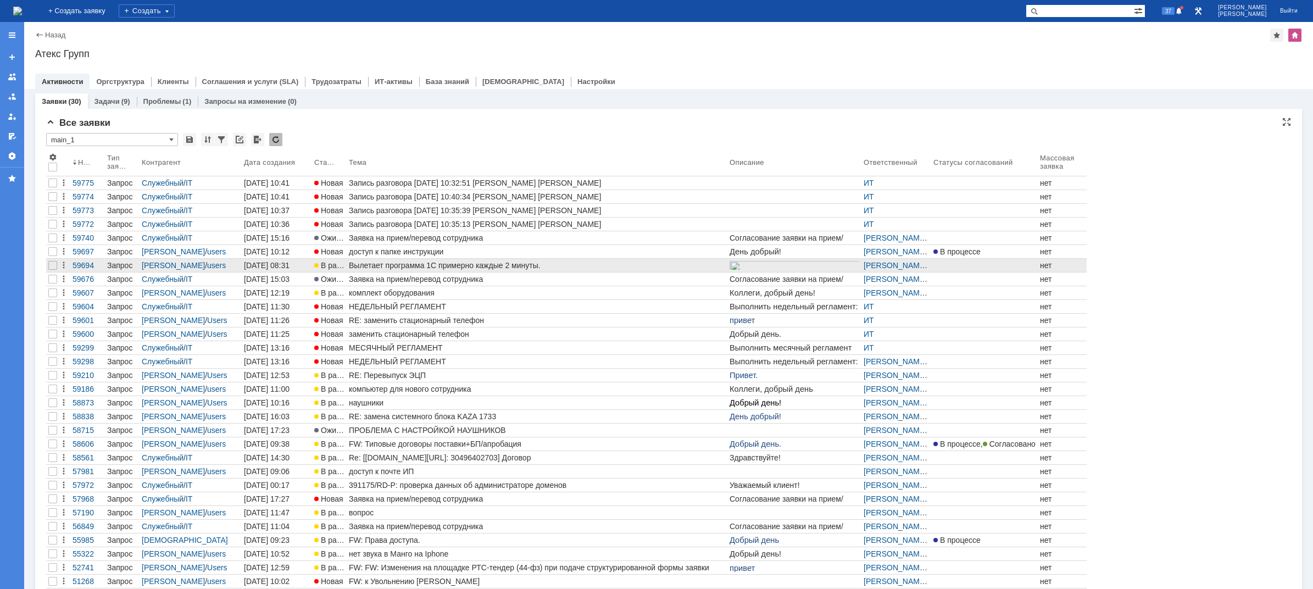
click at [415, 264] on div "Вылетает программа 1С примерно каждые 2 минуты." at bounding box center [537, 265] width 376 height 9
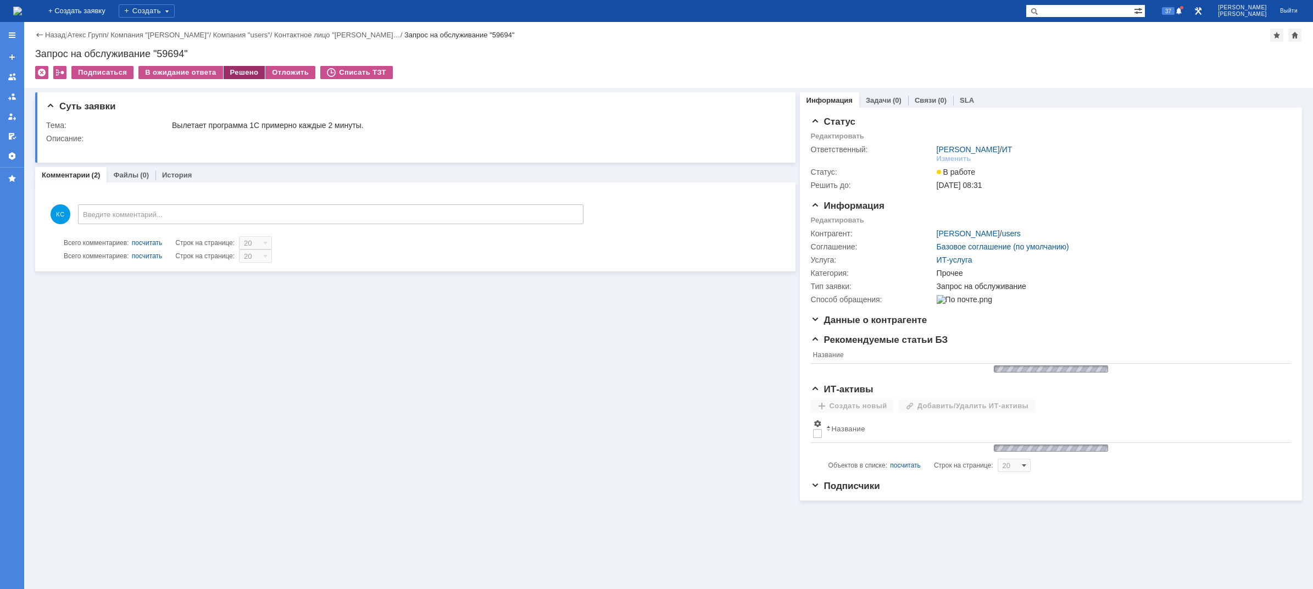
click at [231, 70] on div "Решено" at bounding box center [245, 72] width 42 height 13
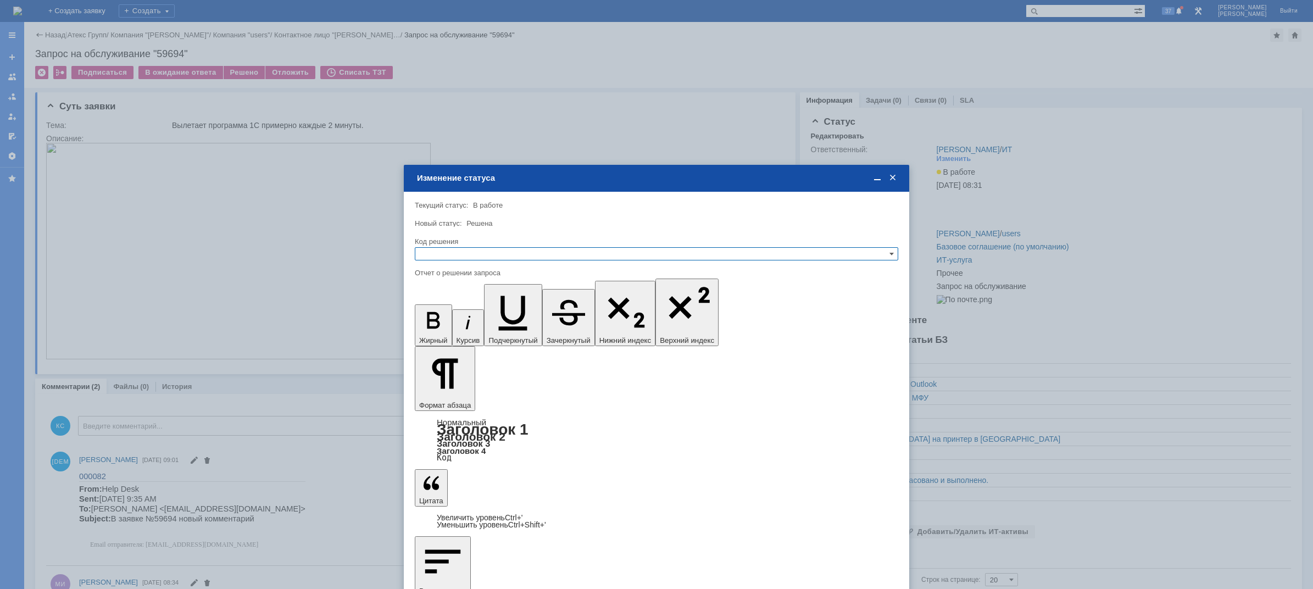
click at [489, 251] on input "text" at bounding box center [656, 253] width 483 height 13
click at [466, 306] on span "Решено" at bounding box center [656, 307] width 473 height 9
type input "Решено"
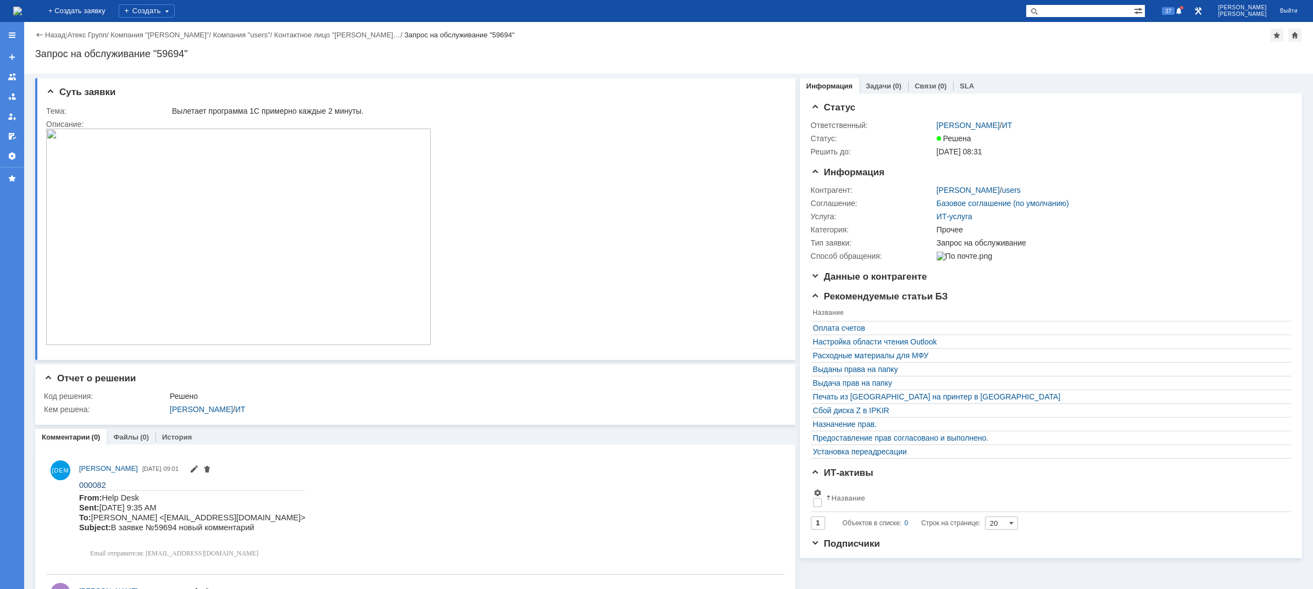
click at [22, 14] on img at bounding box center [17, 11] width 9 height 9
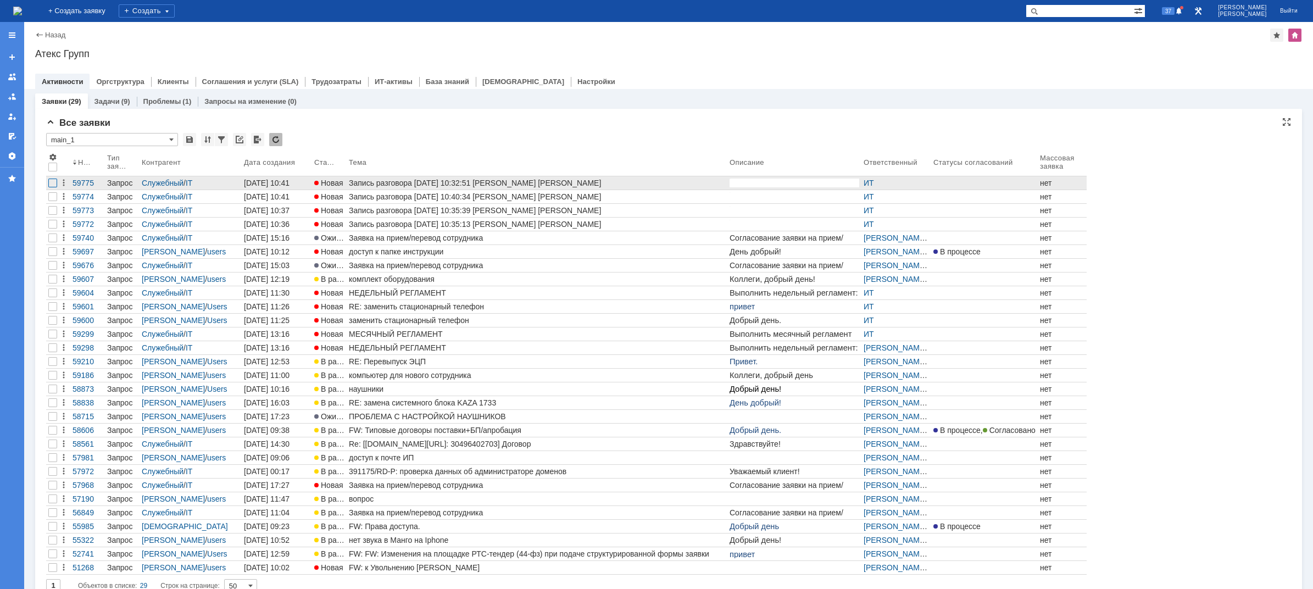
click at [52, 181] on div at bounding box center [52, 182] width 9 height 9
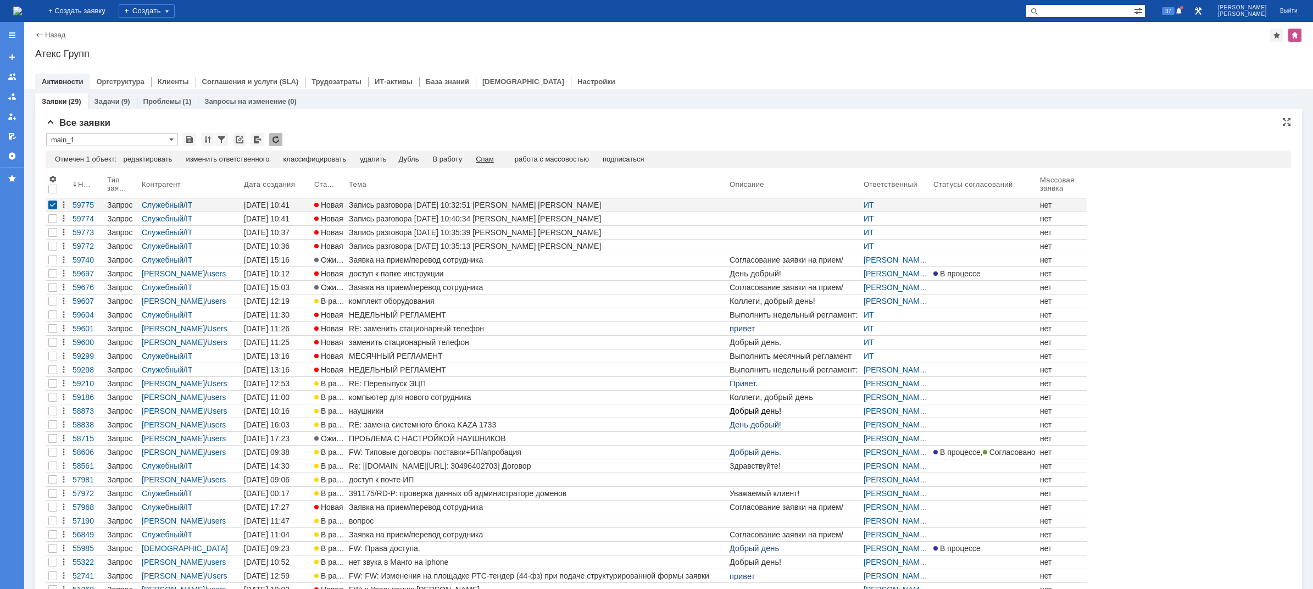
click at [494, 157] on div "Спам" at bounding box center [485, 159] width 18 height 9
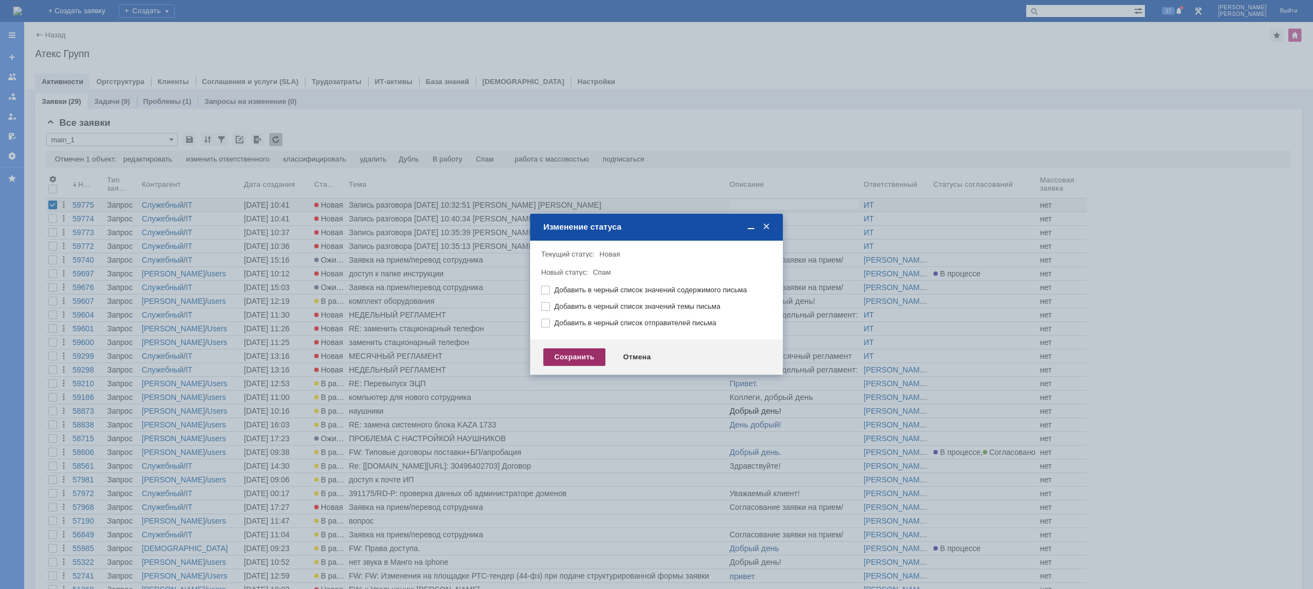
click at [571, 357] on div "Сохранить" at bounding box center [574, 357] width 62 height 18
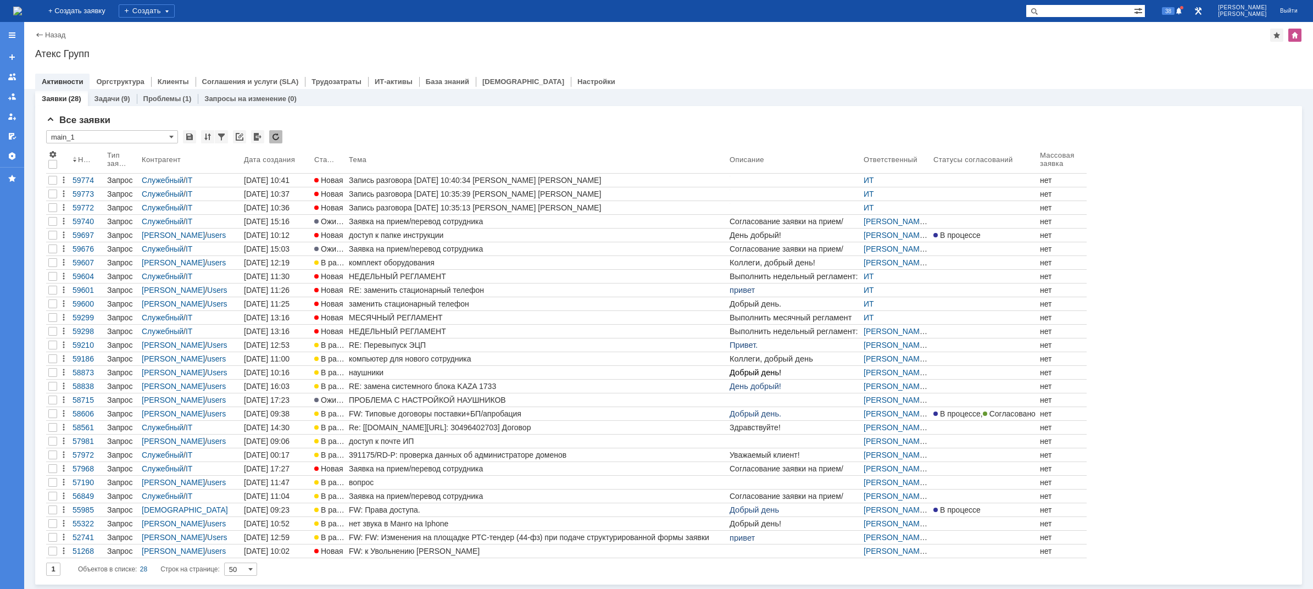
click at [22, 7] on img at bounding box center [17, 11] width 9 height 9
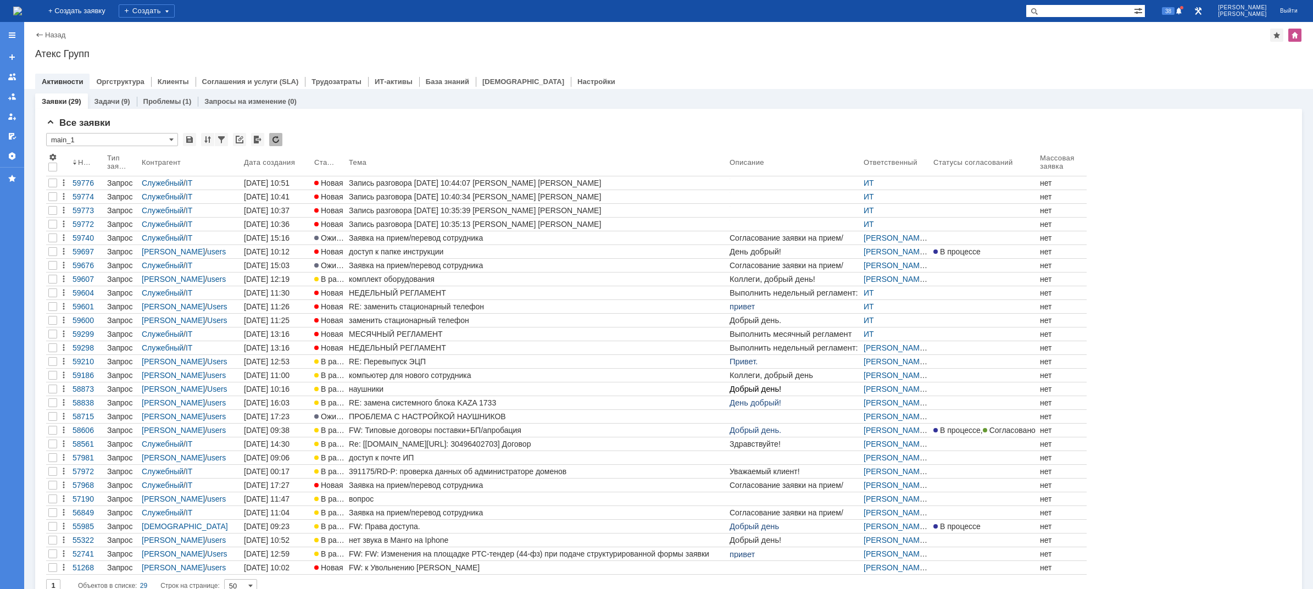
click at [22, 7] on img at bounding box center [17, 11] width 9 height 9
